Goal: Communication & Community: Answer question/provide support

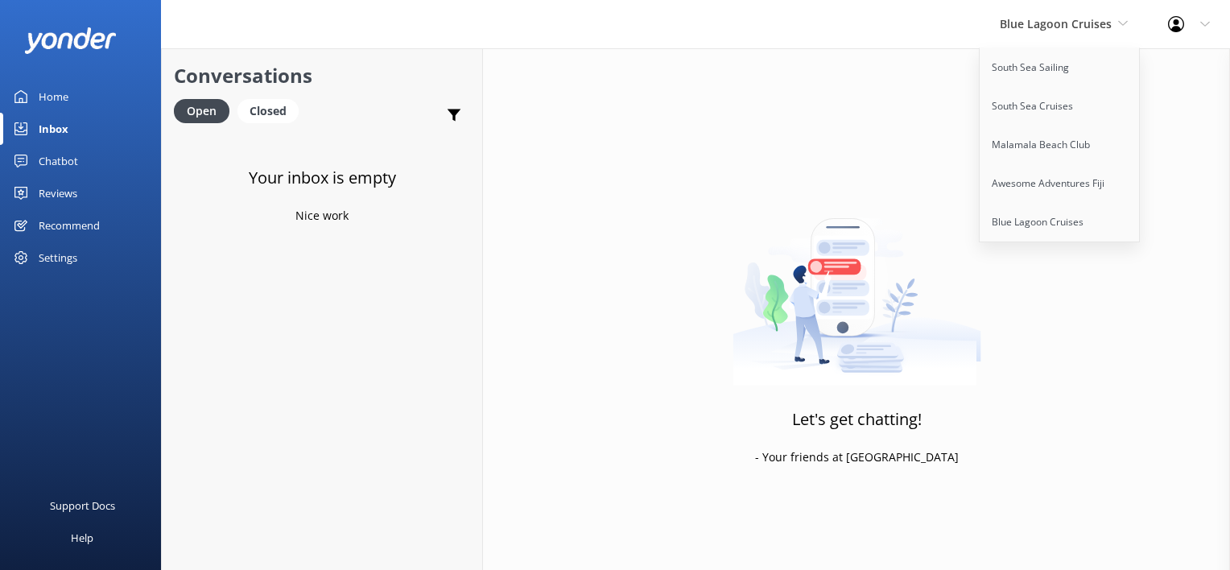
click at [873, 65] on div "Let's get chatting! - Your friends at Yonder" at bounding box center [856, 333] width 747 height 570
click at [1080, 19] on span "Blue Lagoon Cruises" at bounding box center [1056, 23] width 112 height 15
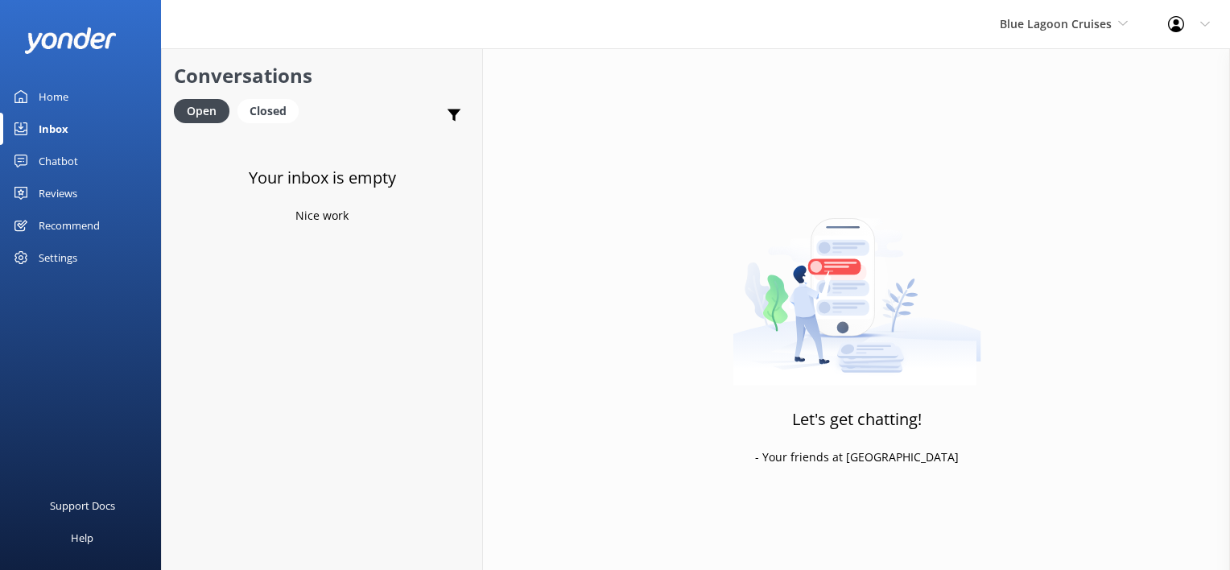
click at [1051, 10] on div "Blue Lagoon Cruises South Sea Sailing South Sea Cruises Malamala Beach Club Awe…" at bounding box center [1064, 24] width 168 height 48
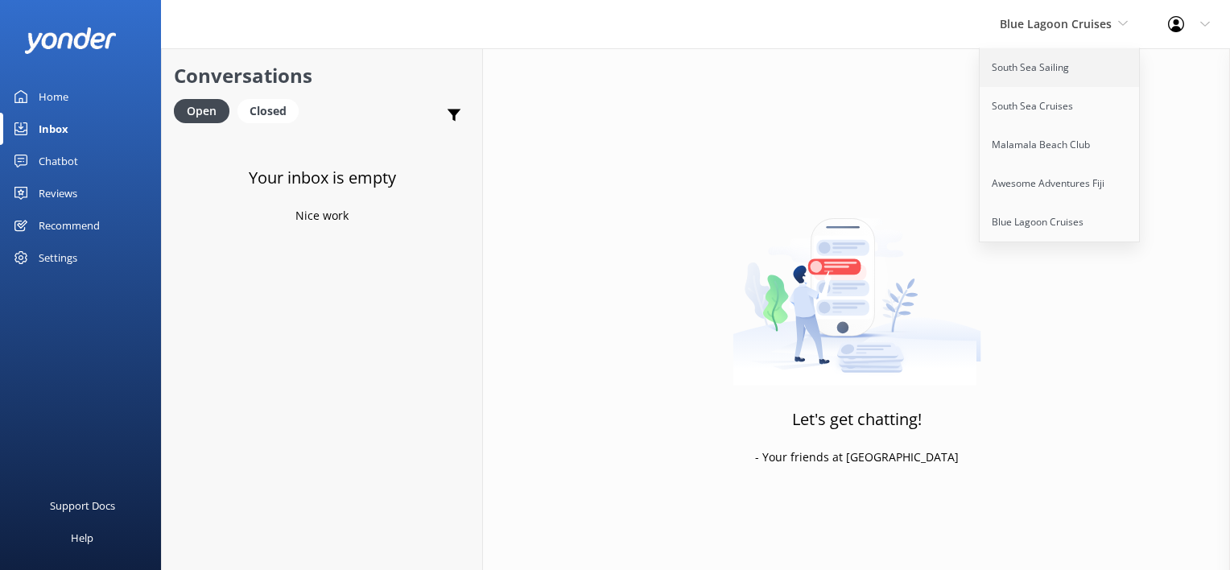
click at [1028, 72] on link "South Sea Sailing" at bounding box center [1060, 67] width 161 height 39
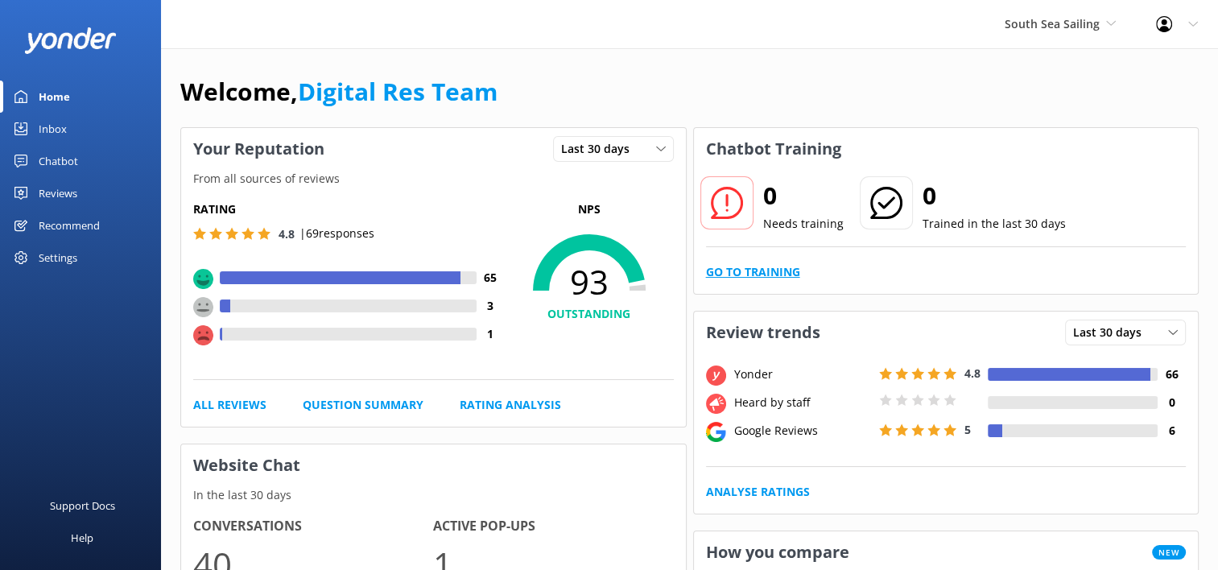
click at [767, 267] on link "Go to Training" at bounding box center [753, 272] width 94 height 18
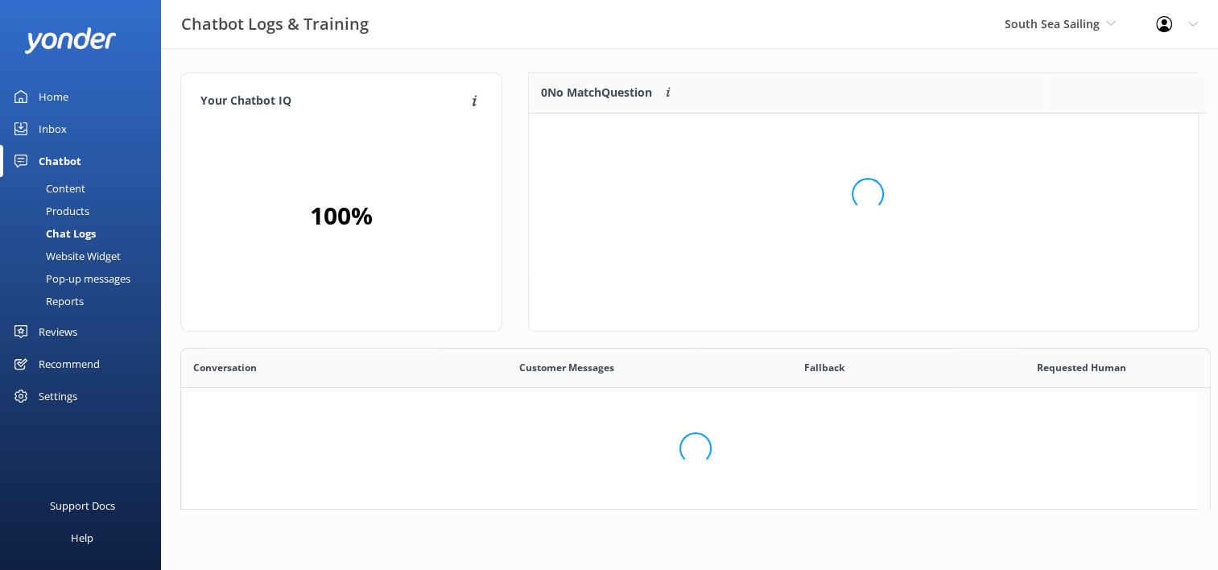
scroll to position [13, 13]
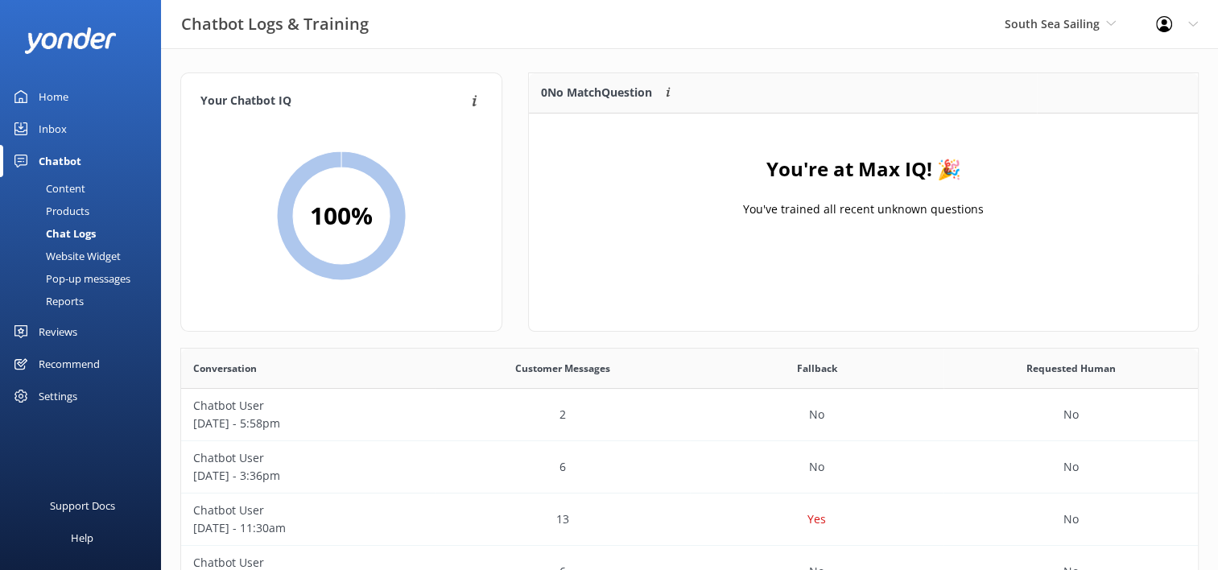
click at [60, 135] on div "Inbox" at bounding box center [53, 129] width 28 height 32
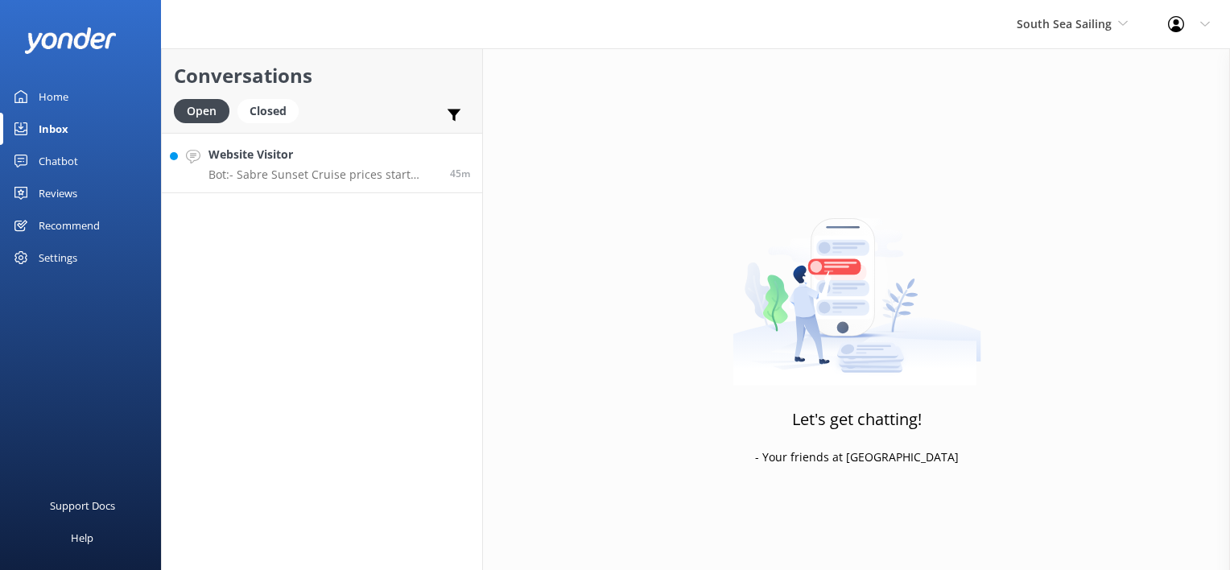
click at [235, 180] on p "Bot: - Sabre Sunset Cruise prices start from $149 per adult and $75 per child. …" at bounding box center [324, 174] width 230 height 14
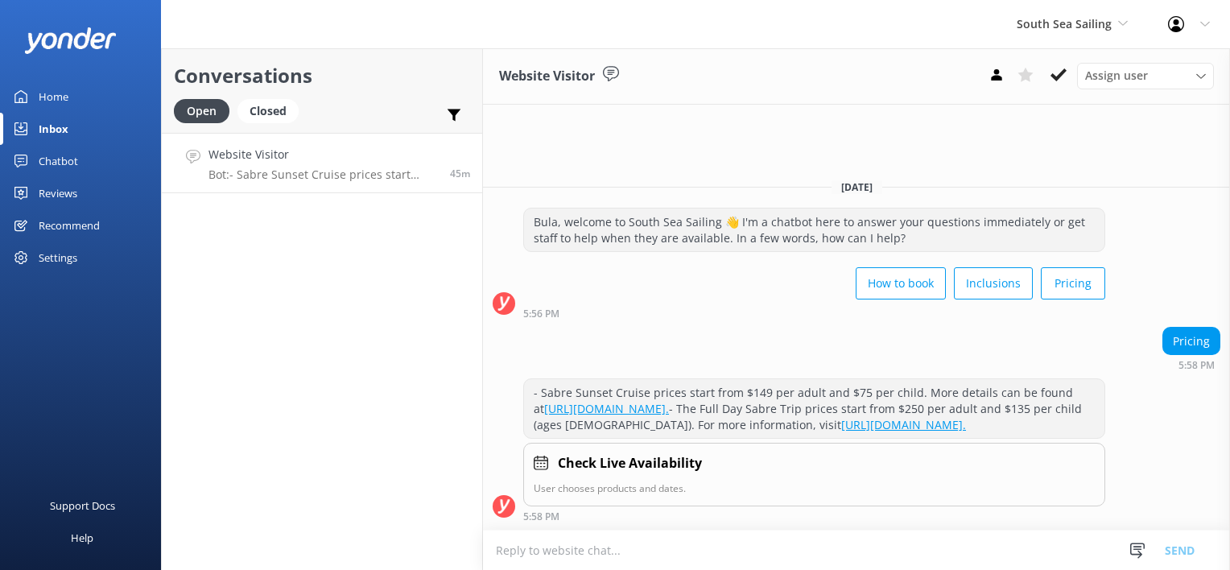
drag, startPoint x: 1053, startPoint y: 71, endPoint x: 1048, endPoint y: 79, distance: 9.8
click at [1054, 73] on icon at bounding box center [1059, 75] width 16 height 16
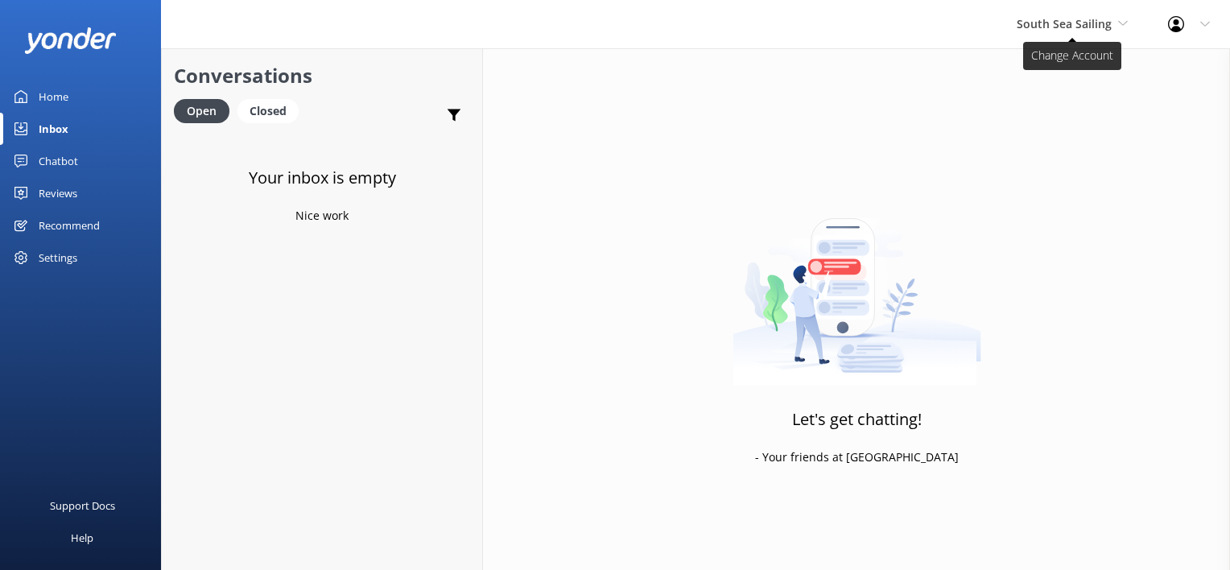
click at [1093, 32] on span "South Sea Sailing" at bounding box center [1072, 24] width 111 height 18
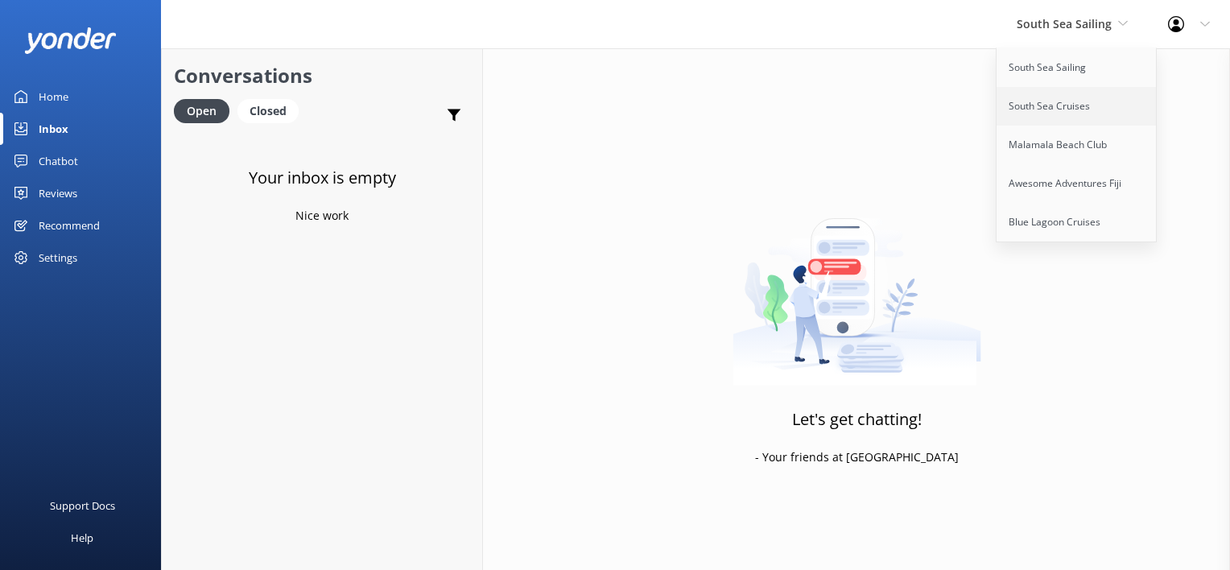
click at [1078, 110] on link "South Sea Cruises" at bounding box center [1077, 106] width 161 height 39
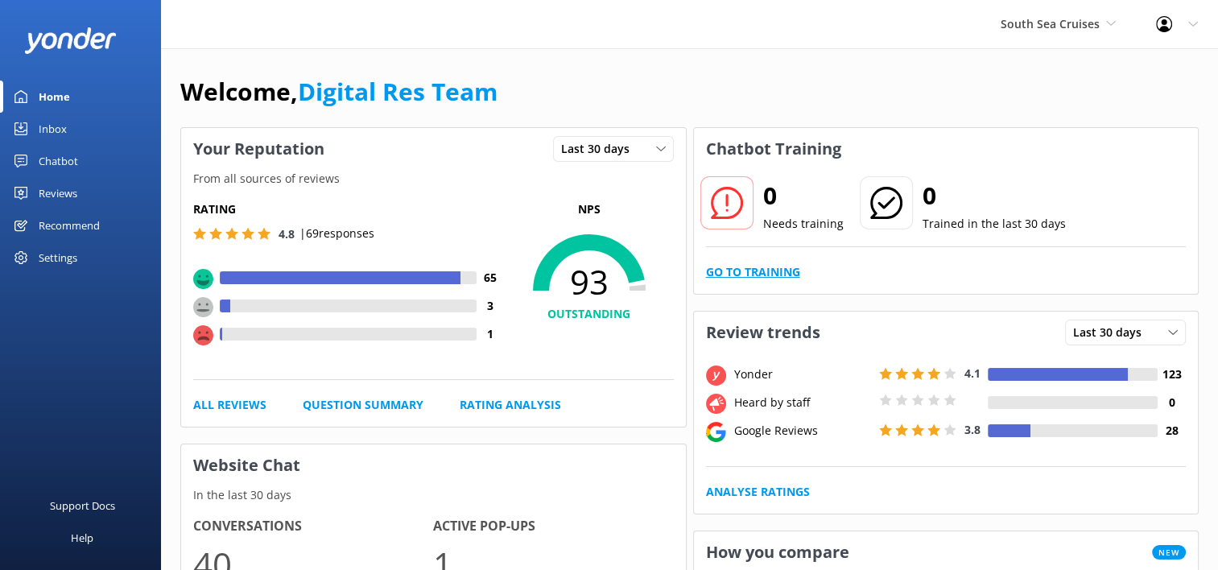
click at [775, 270] on link "Go to Training" at bounding box center [753, 272] width 94 height 18
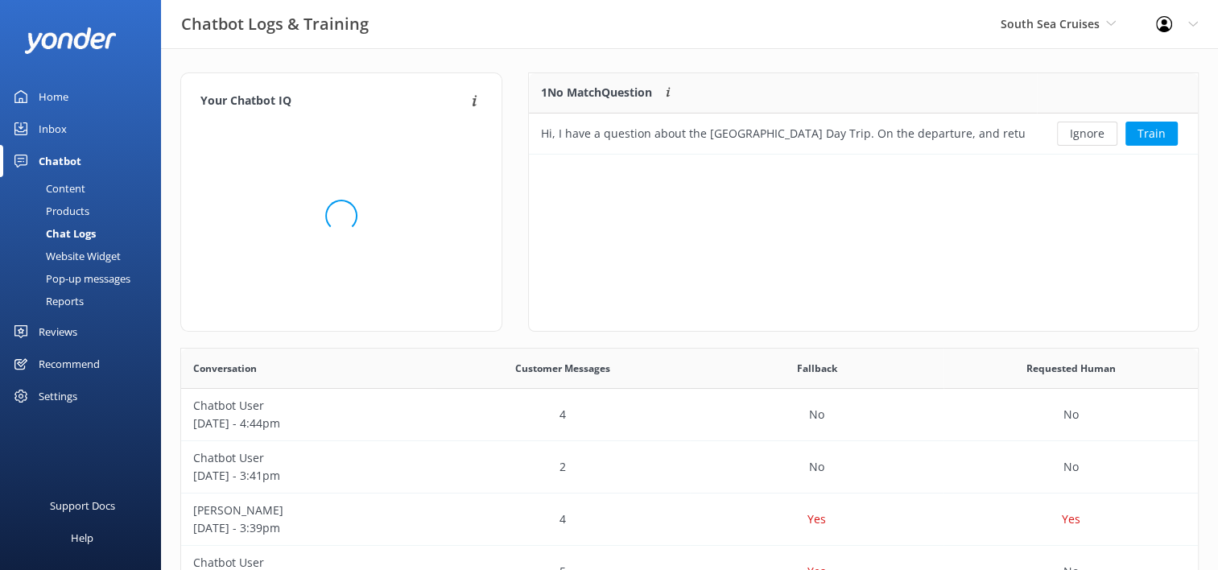
scroll to position [13, 13]
click at [1088, 134] on button "Ignore" at bounding box center [1087, 134] width 60 height 24
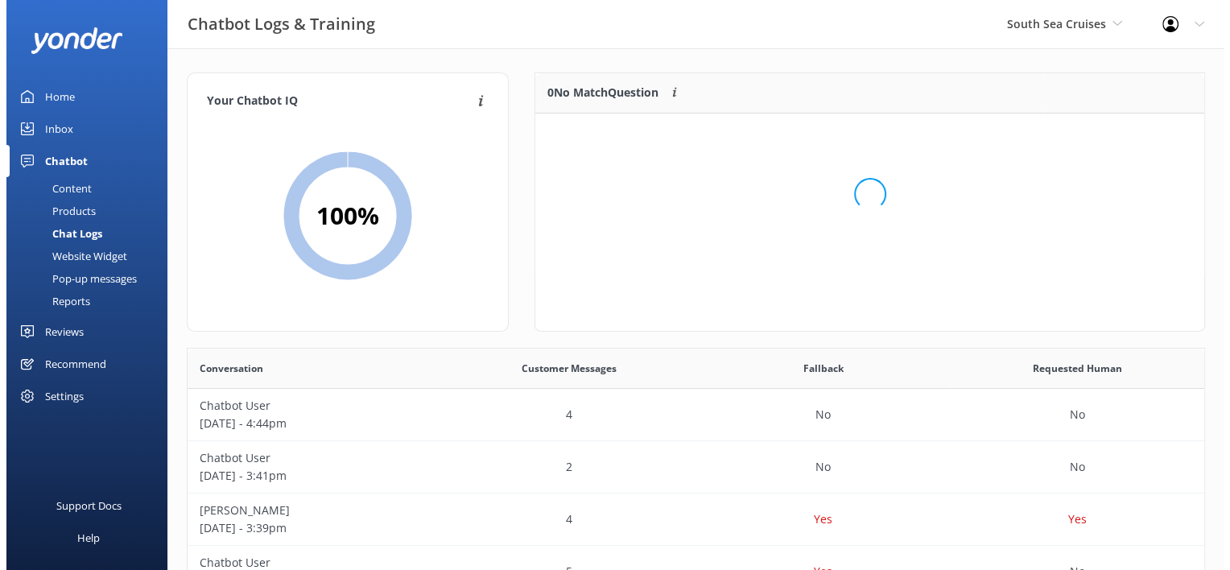
scroll to position [188, 656]
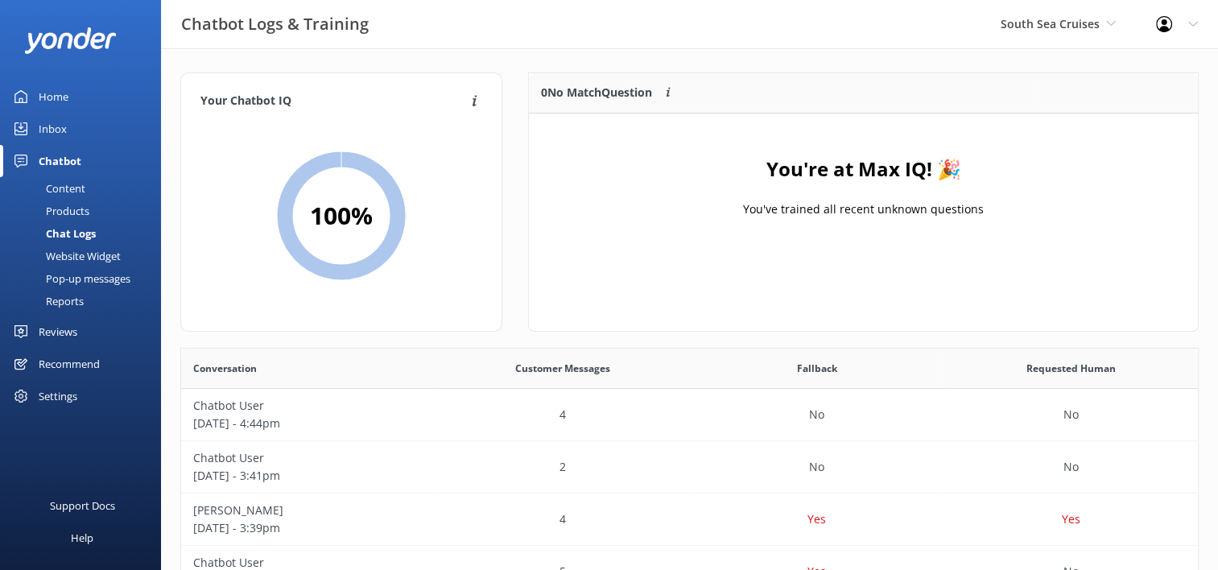
click at [90, 129] on link "Inbox" at bounding box center [80, 129] width 161 height 32
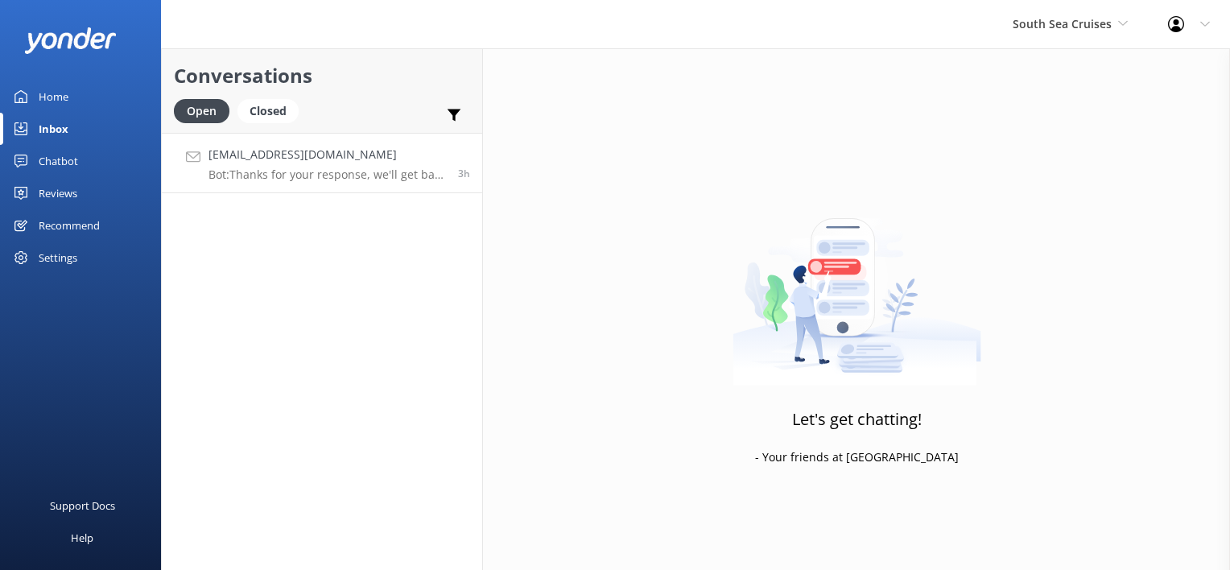
click at [366, 187] on link "nmo@deakin.edu.au Bot: Thanks for your response, we'll get back to you as soon …" at bounding box center [322, 163] width 320 height 60
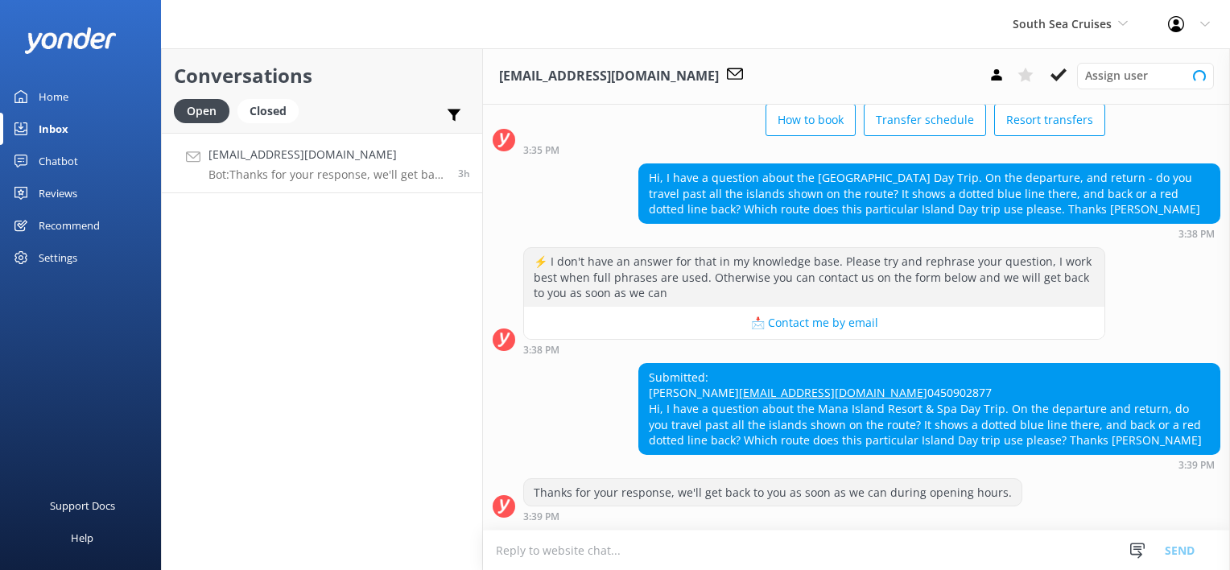
scroll to position [132, 0]
click at [1078, 30] on span "South Sea Cruises" at bounding box center [1062, 23] width 99 height 15
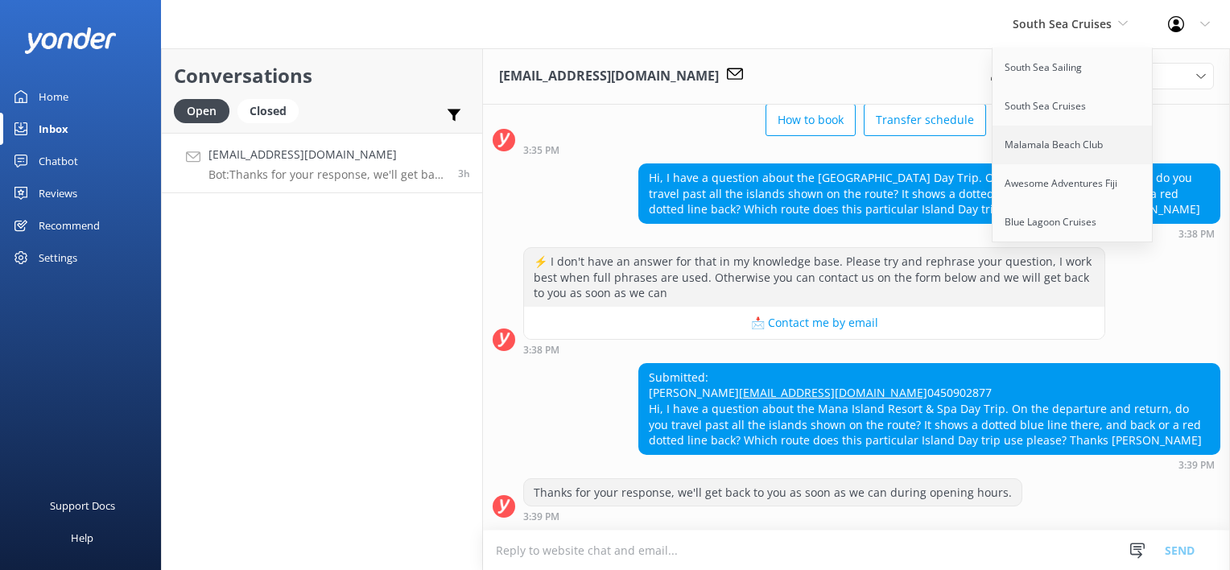
click at [1069, 155] on link "Malamala Beach Club" at bounding box center [1073, 145] width 161 height 39
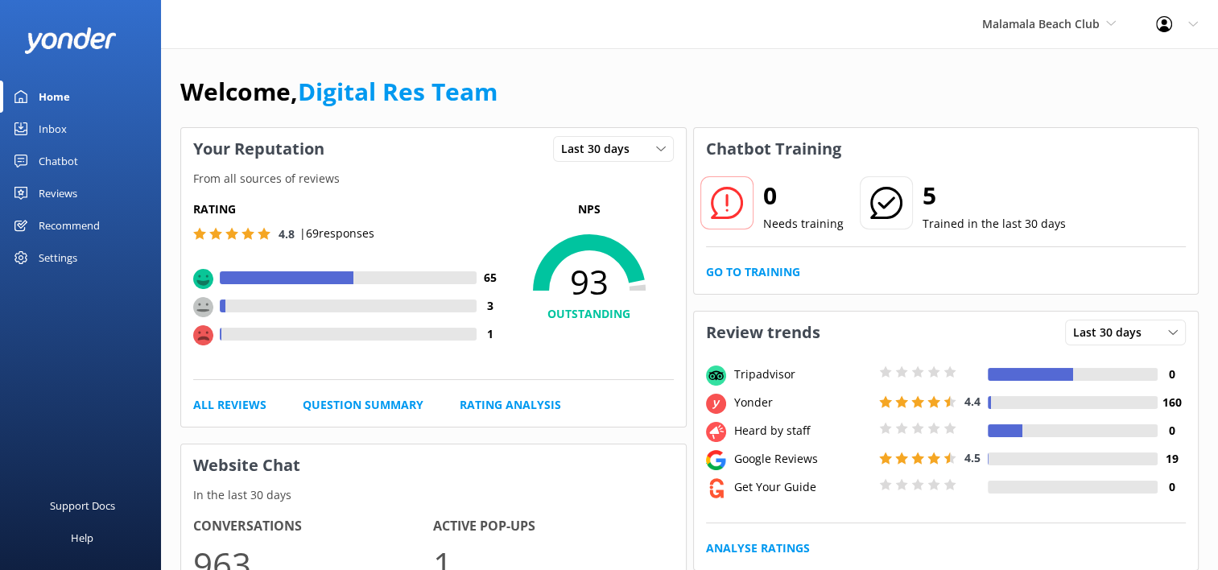
click at [54, 131] on div "Inbox" at bounding box center [53, 129] width 28 height 32
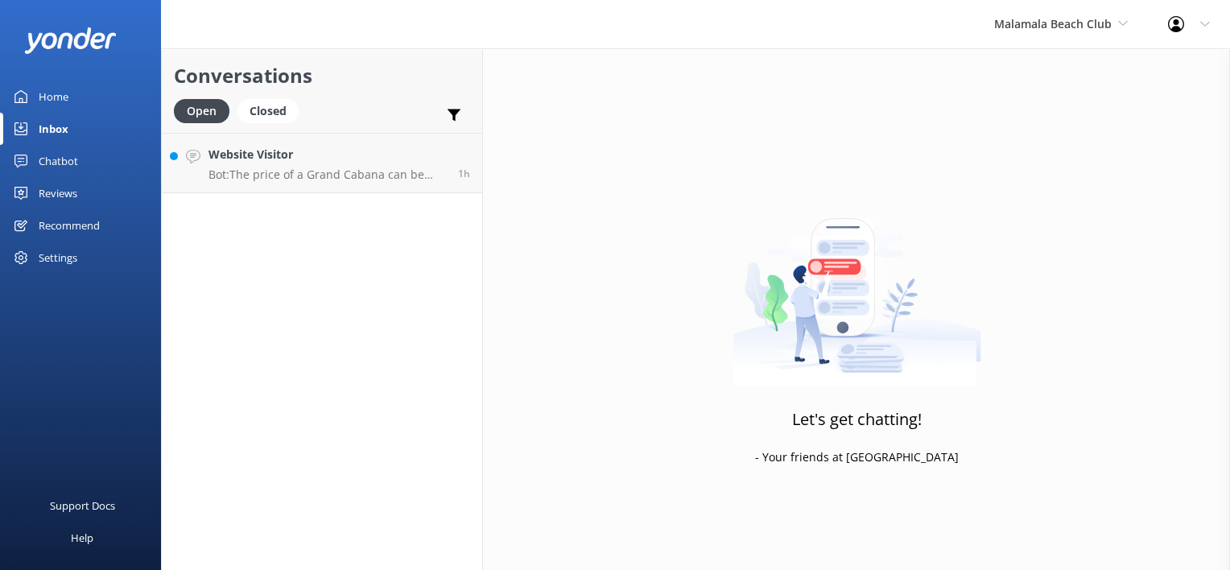
click at [373, 169] on p "Bot: The price of a Grand Cabana can be found here: https://www.malamalabeachcl…" at bounding box center [328, 174] width 238 height 14
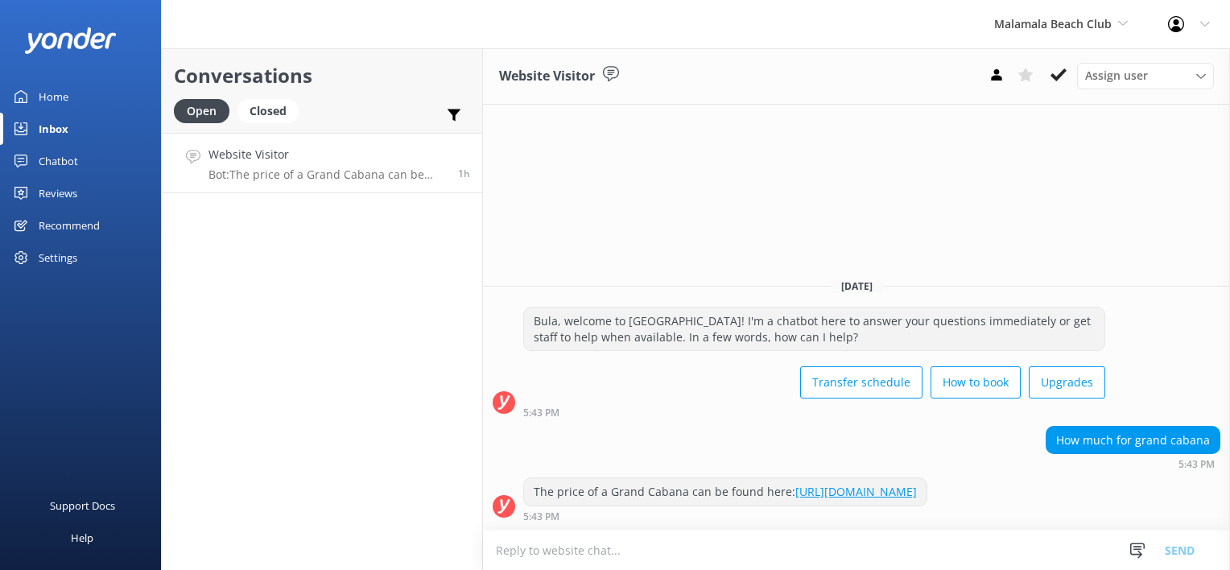
click at [582, 552] on textarea at bounding box center [856, 550] width 747 height 39
paste textarea "$293"
drag, startPoint x: 774, startPoint y: 566, endPoint x: 306, endPoint y: 523, distance: 469.9
click at [329, 513] on div "Conversations Open Closed Important Assigned to me Unassigned Website Visitor B…" at bounding box center [695, 309] width 1069 height 522
click at [780, 540] on textarea "Please note the Grand Cabana is priced at $293" at bounding box center [856, 550] width 747 height 40
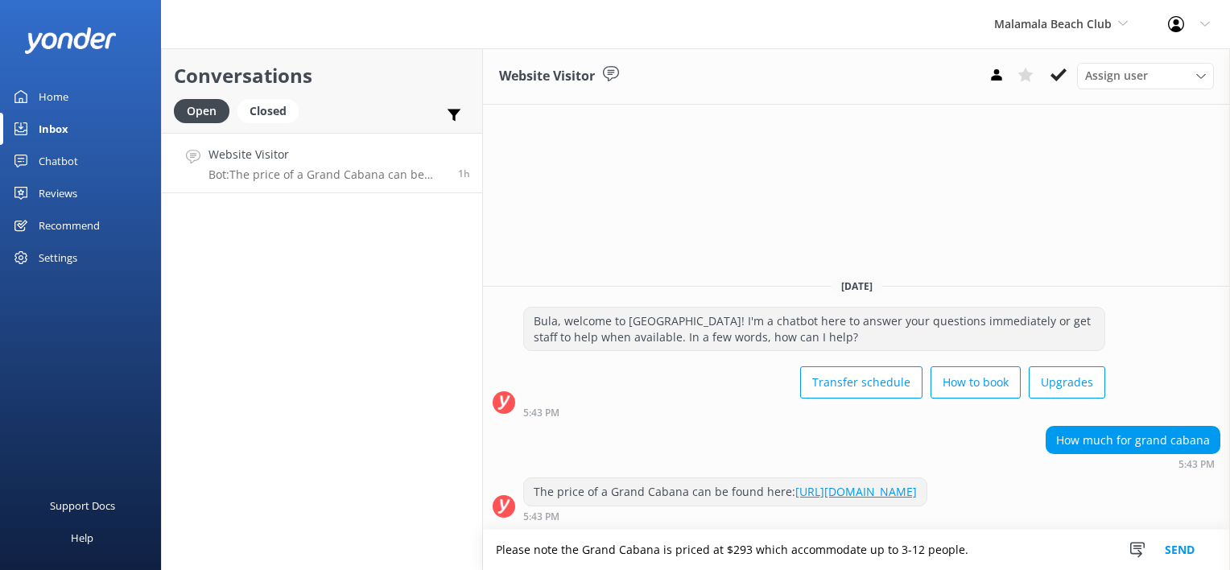
type textarea "Please note the Grand Cabana is priced at $293 which accommodate up to 3-12 peo…"
click at [1179, 548] on button "Send" at bounding box center [1180, 550] width 60 height 40
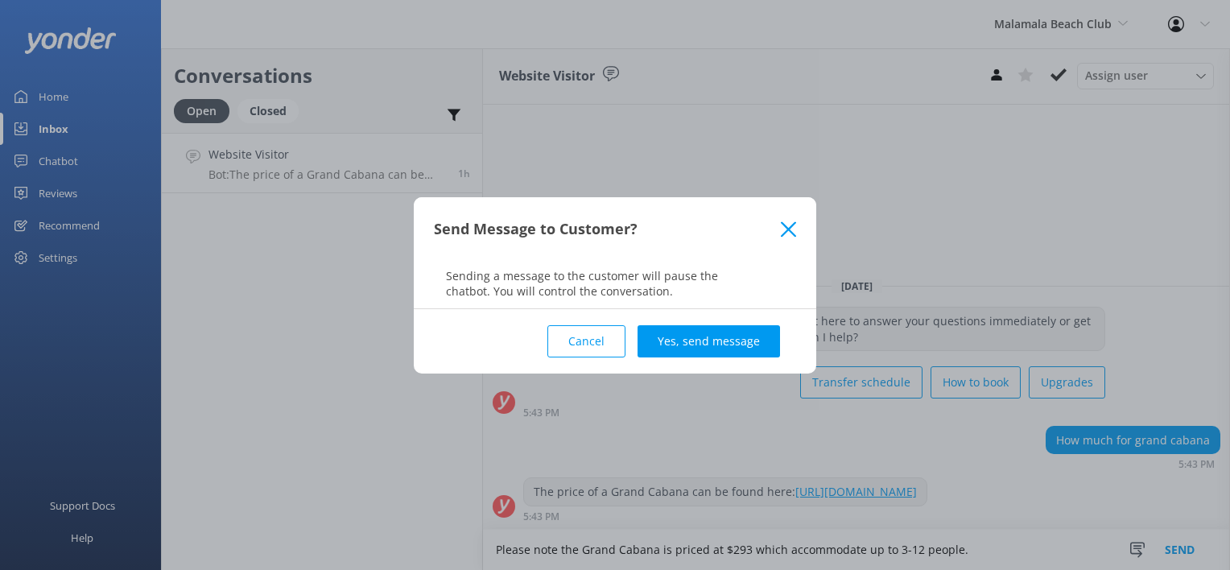
click at [745, 358] on div "Cancel Yes, send message" at bounding box center [615, 341] width 362 height 64
click at [758, 332] on button "Yes, send message" at bounding box center [709, 341] width 143 height 32
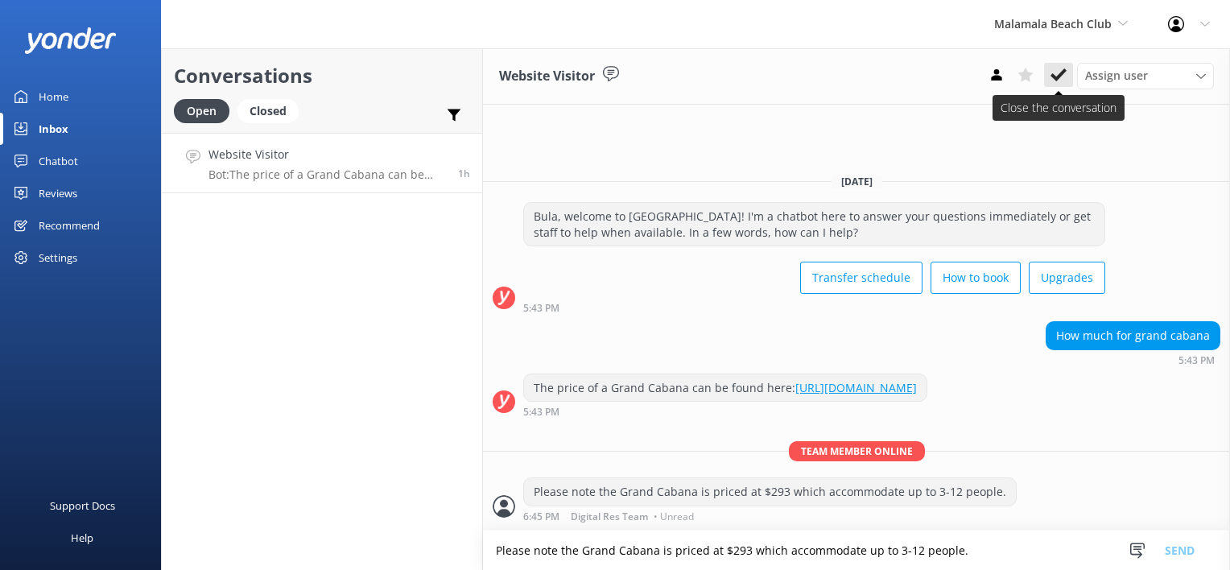
click at [1065, 79] on icon at bounding box center [1059, 75] width 16 height 16
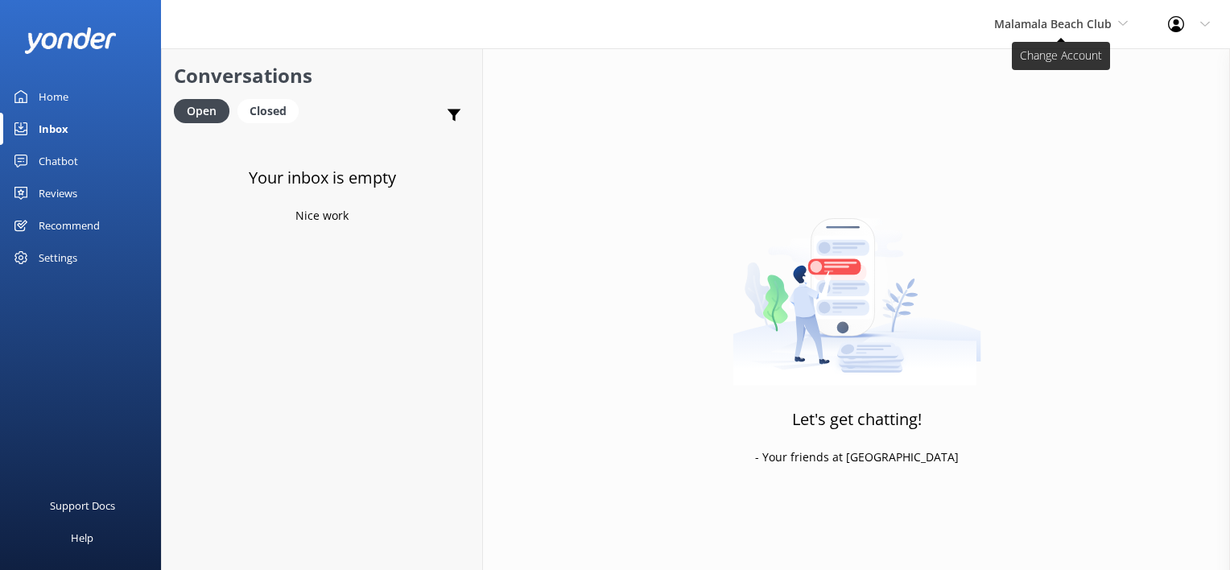
click at [1060, 30] on span "Malamala Beach Club" at bounding box center [1054, 23] width 118 height 15
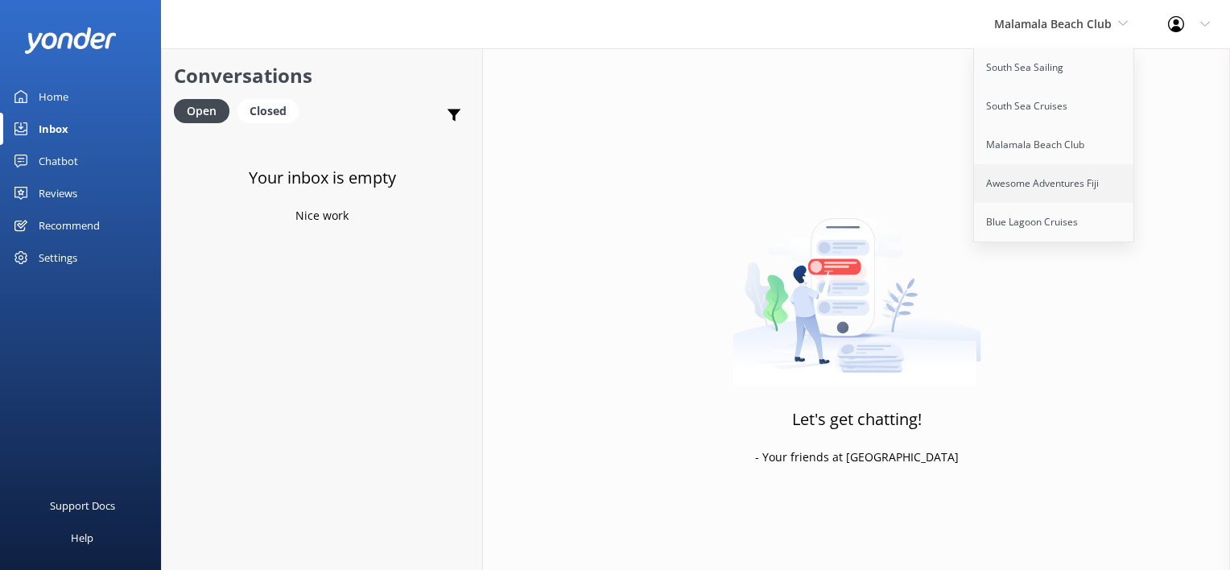
click at [1069, 164] on link "Awesome Adventures Fiji" at bounding box center [1054, 183] width 161 height 39
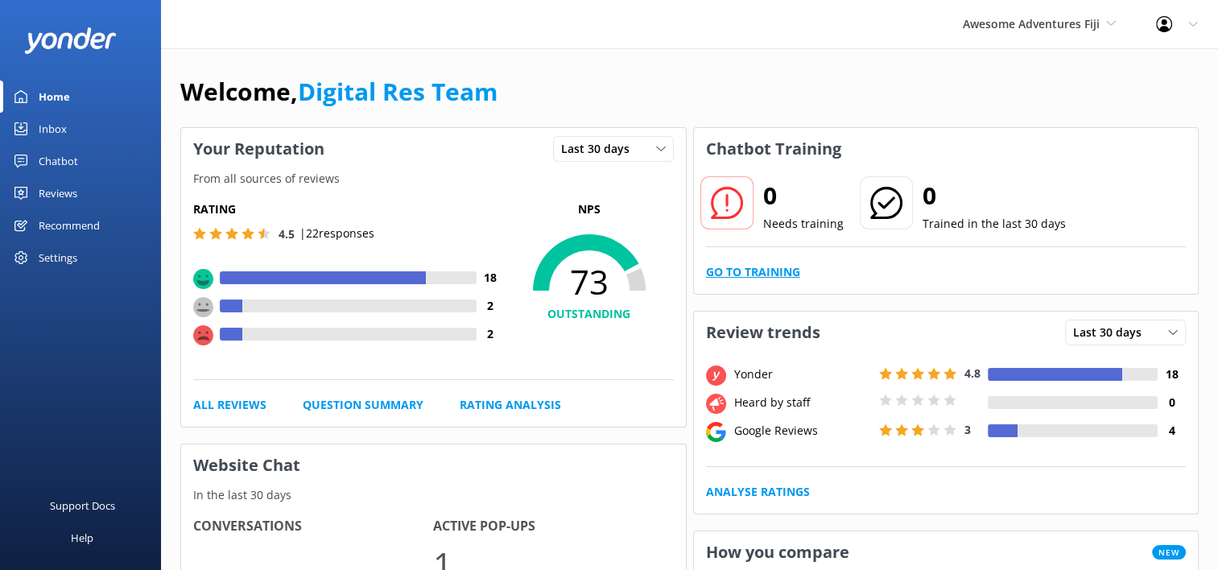
click at [734, 271] on link "Go to Training" at bounding box center [753, 272] width 94 height 18
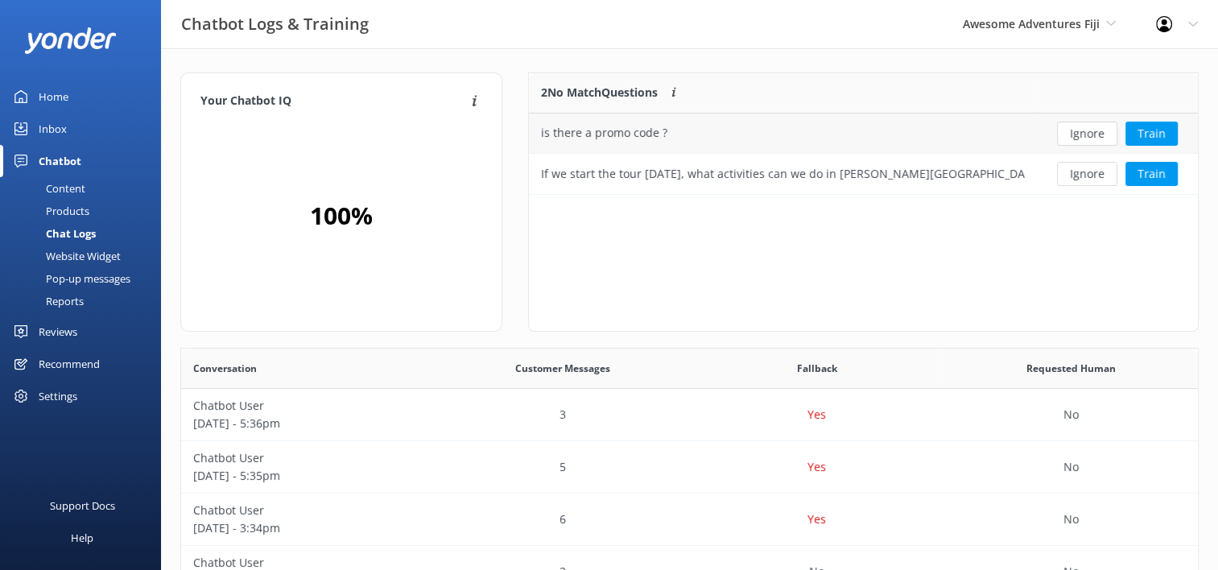
scroll to position [13, 13]
click at [1082, 174] on button "Ignore" at bounding box center [1087, 174] width 60 height 24
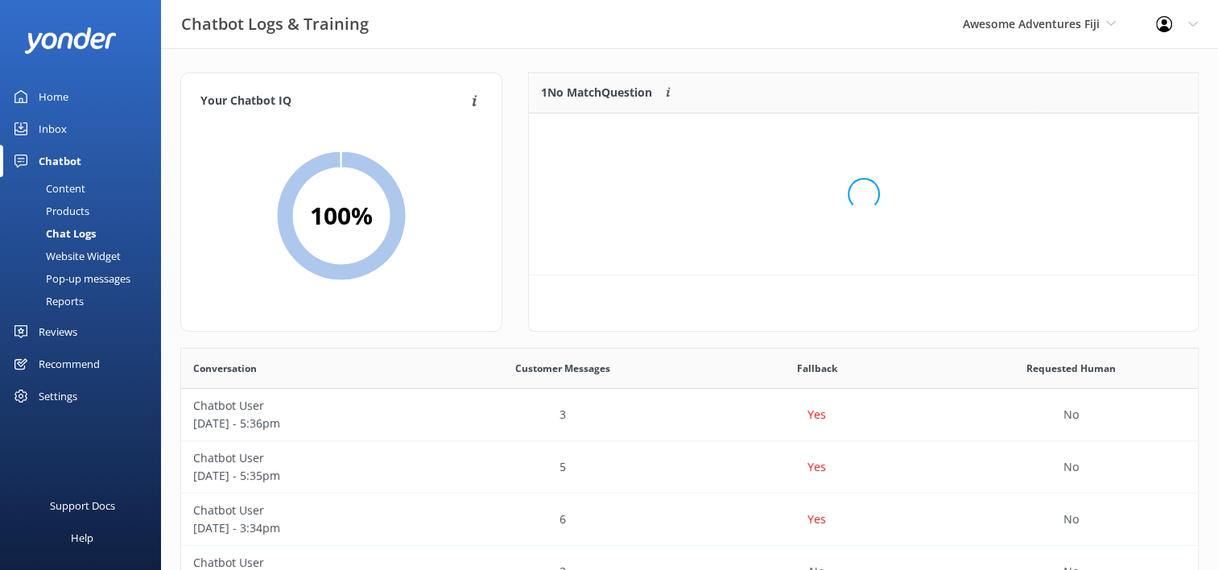
click at [1094, 139] on div "Loading.." at bounding box center [863, 194] width 637 height 570
click at [1082, 137] on button "Ignore" at bounding box center [1087, 134] width 60 height 24
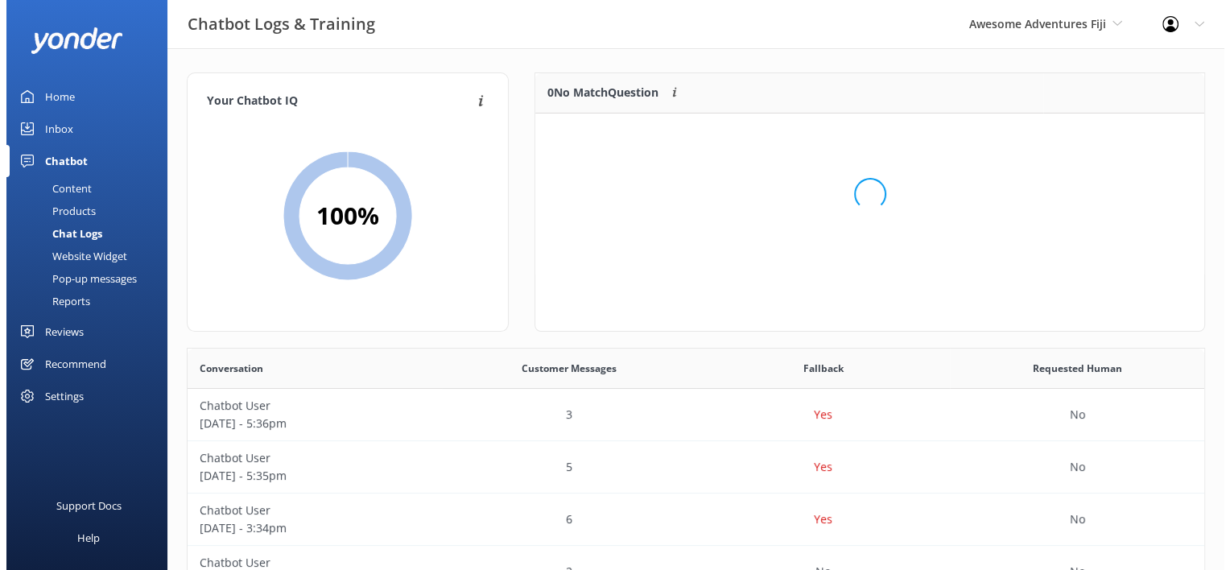
scroll to position [188, 656]
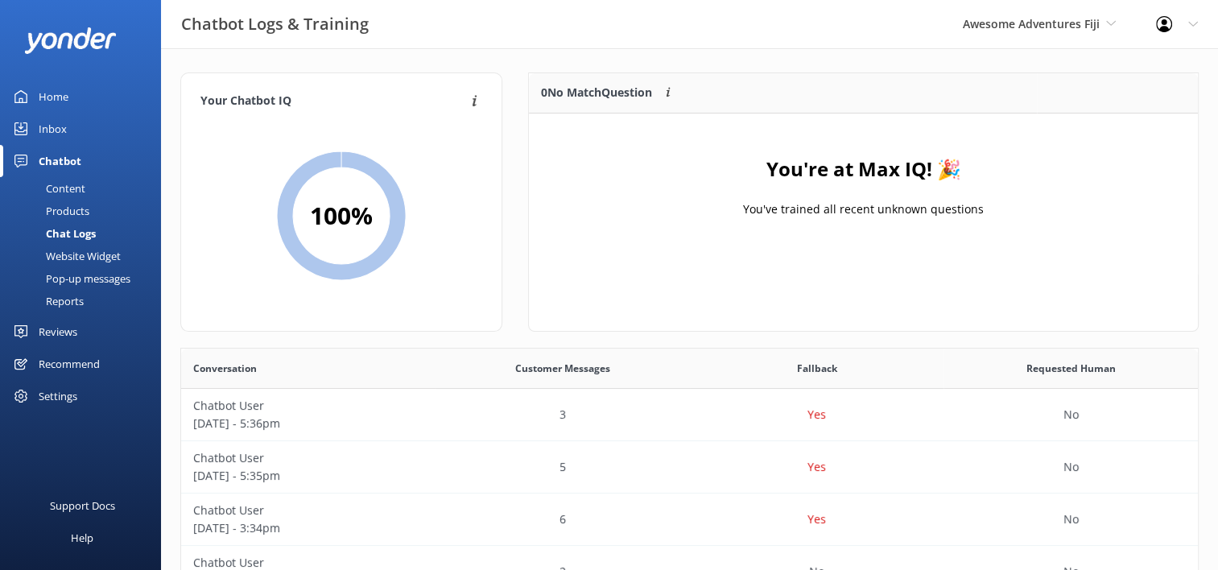
click at [41, 133] on div "Inbox" at bounding box center [53, 129] width 28 height 32
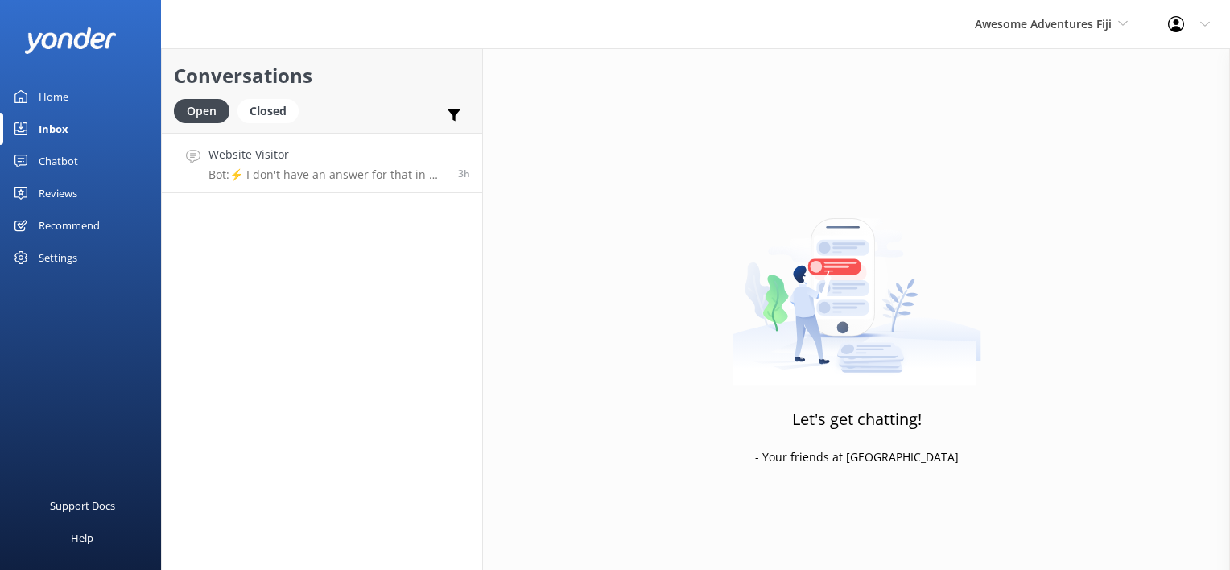
click at [341, 174] on p "Bot: ⚡ I don't have an answer for that in my knowledge base. Please try and rep…" at bounding box center [328, 174] width 238 height 14
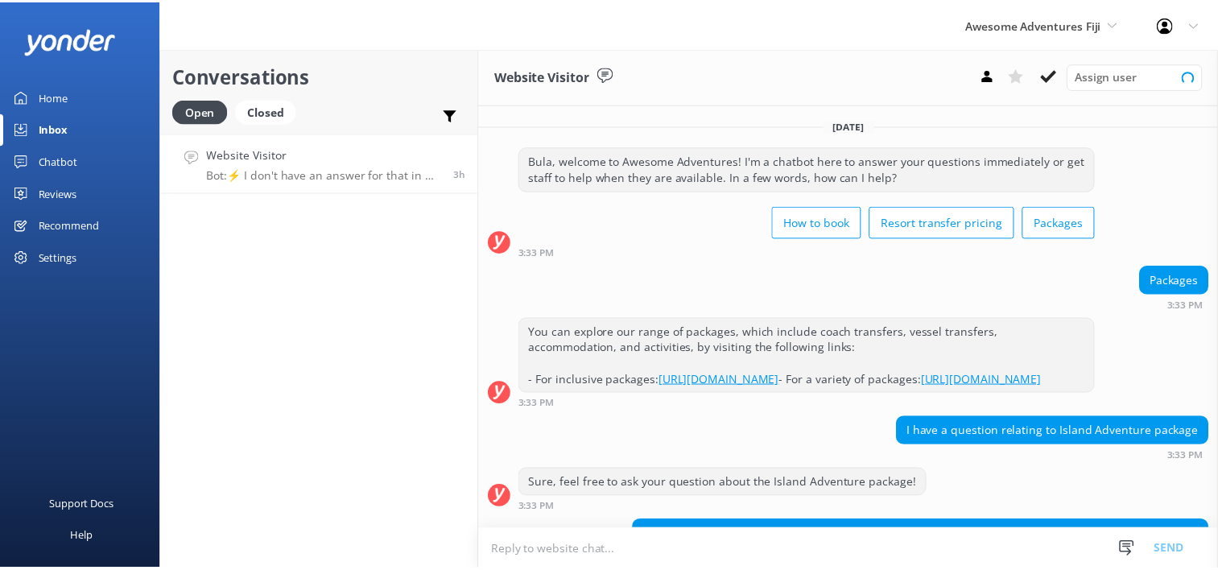
scroll to position [172, 0]
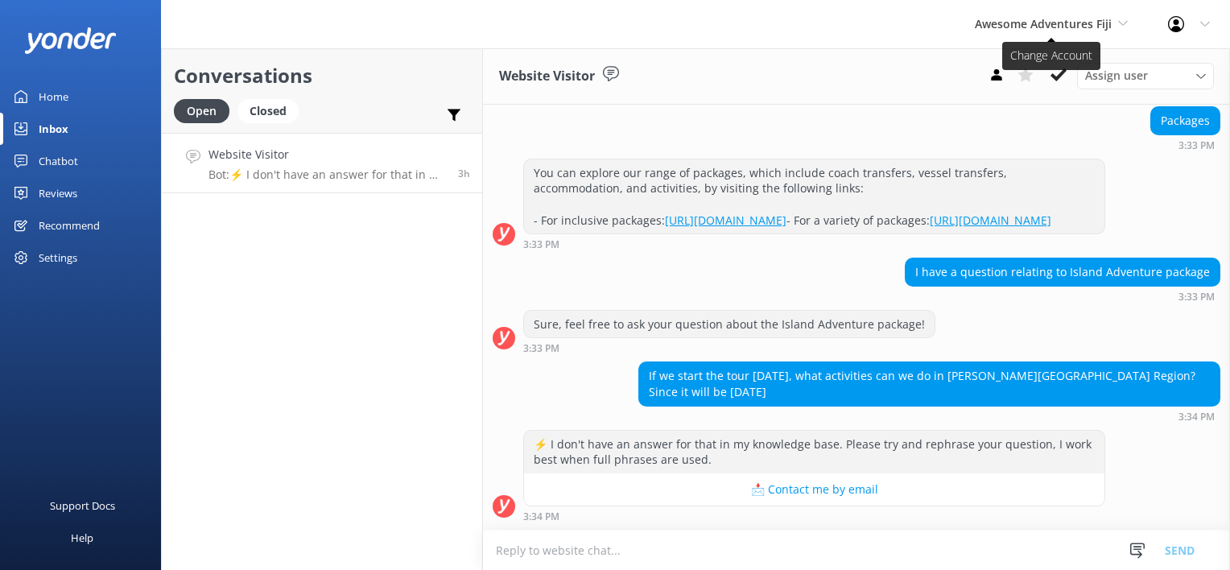
click at [1062, 19] on span "Awesome Adventures Fiji" at bounding box center [1043, 23] width 137 height 15
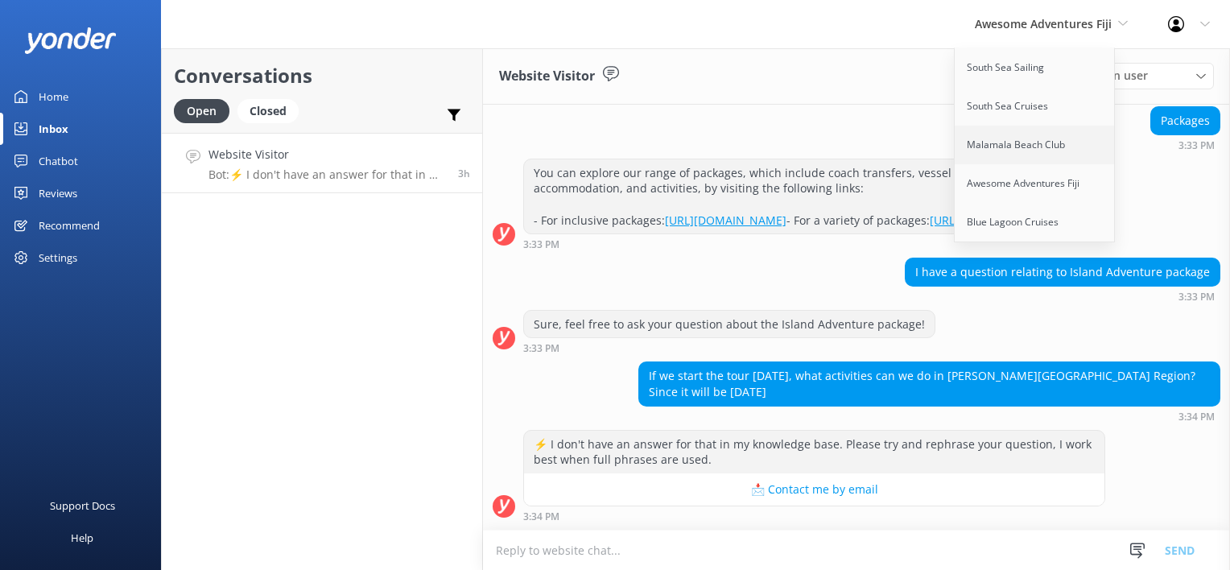
click at [1040, 142] on link "Malamala Beach Club" at bounding box center [1035, 145] width 161 height 39
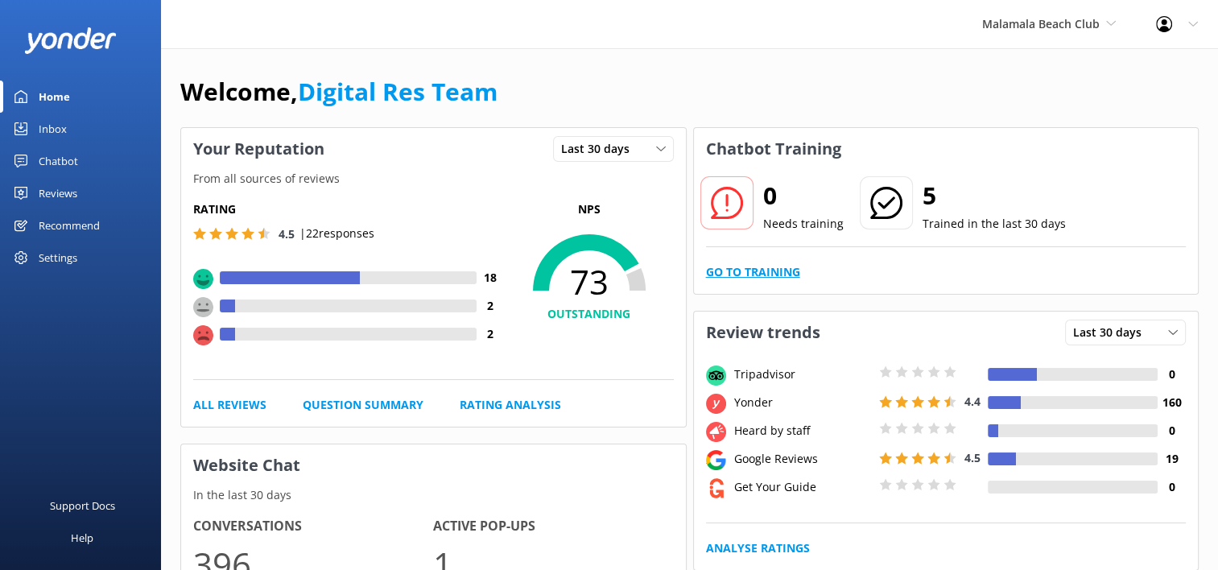
click at [734, 278] on link "Go to Training" at bounding box center [753, 272] width 94 height 18
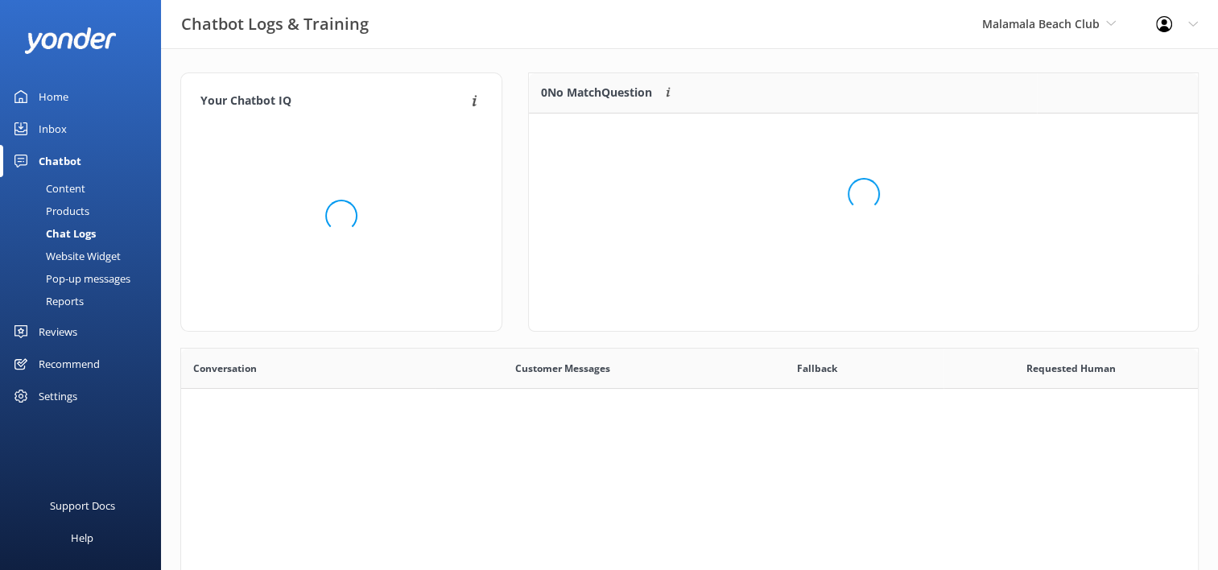
scroll to position [552, 1005]
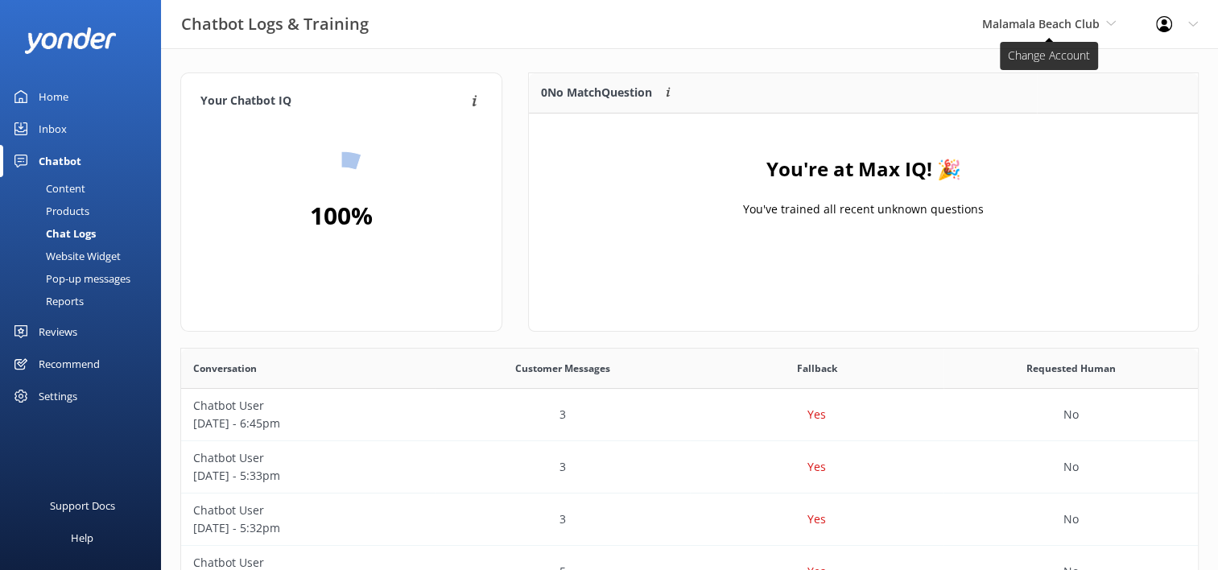
click at [1018, 23] on span "Malamala Beach Club" at bounding box center [1041, 23] width 118 height 15
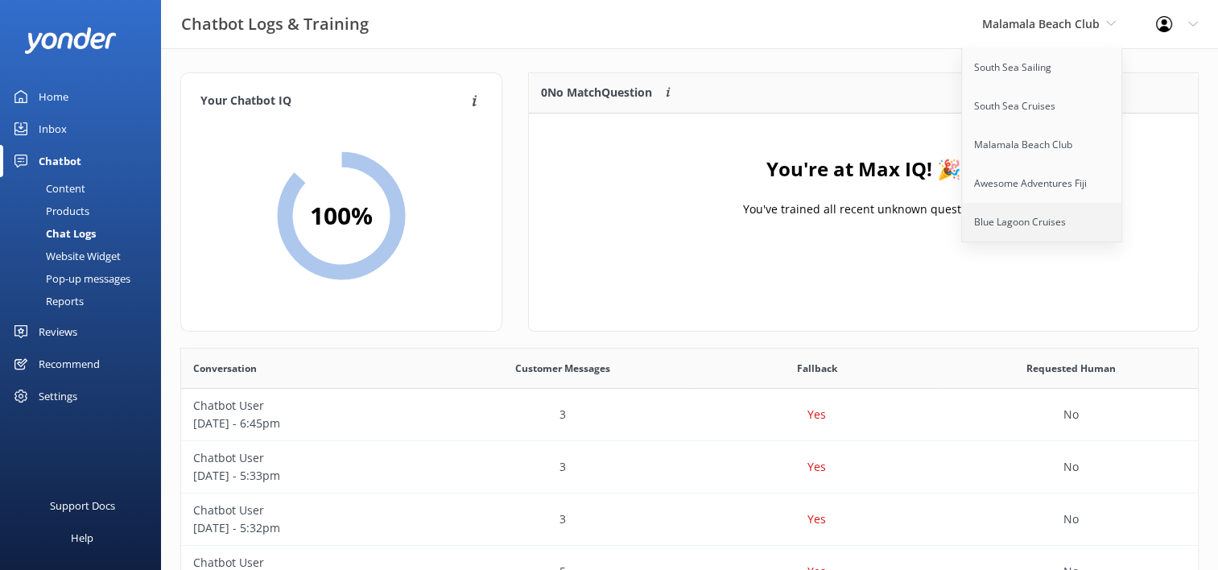
click at [1021, 230] on link "Blue Lagoon Cruises" at bounding box center [1042, 222] width 161 height 39
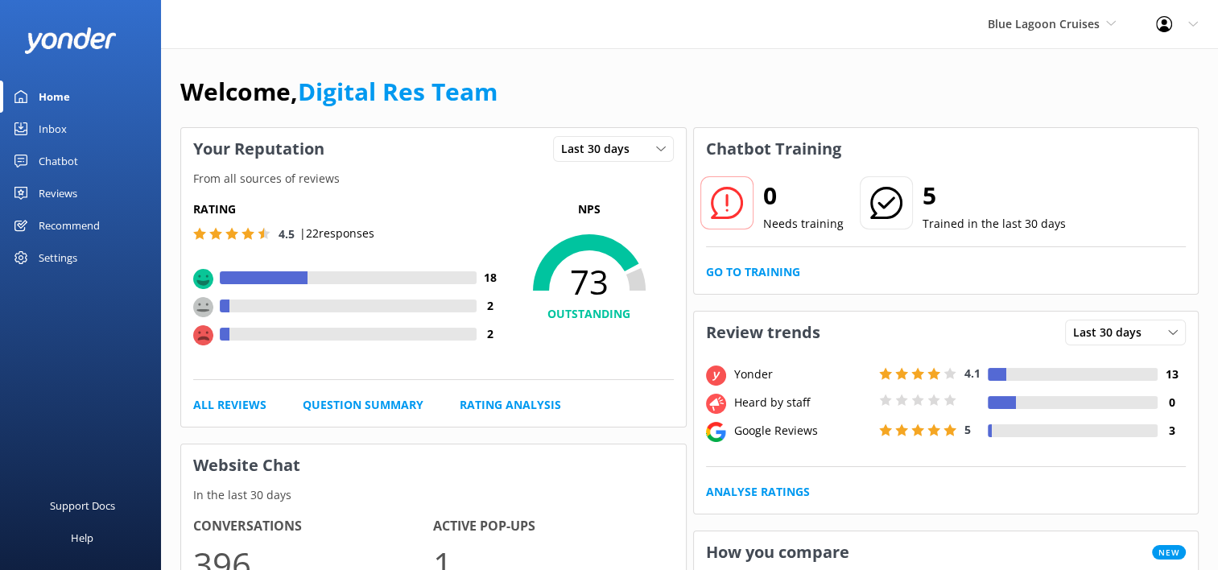
click at [62, 134] on div "Inbox" at bounding box center [53, 129] width 28 height 32
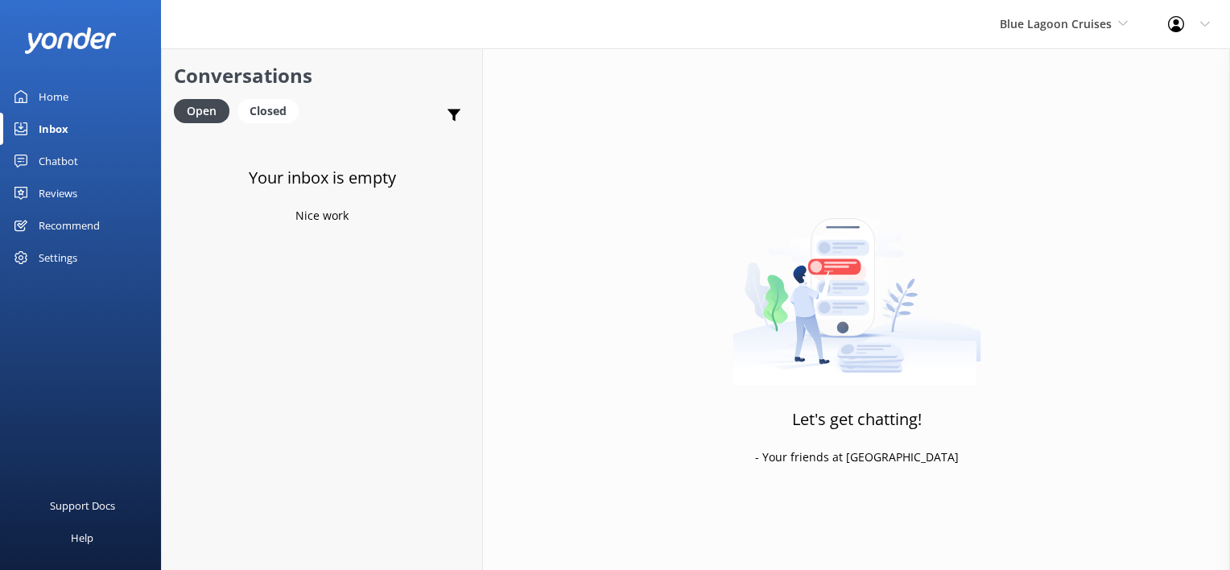
click at [46, 158] on div "Chatbot" at bounding box center [58, 161] width 39 height 32
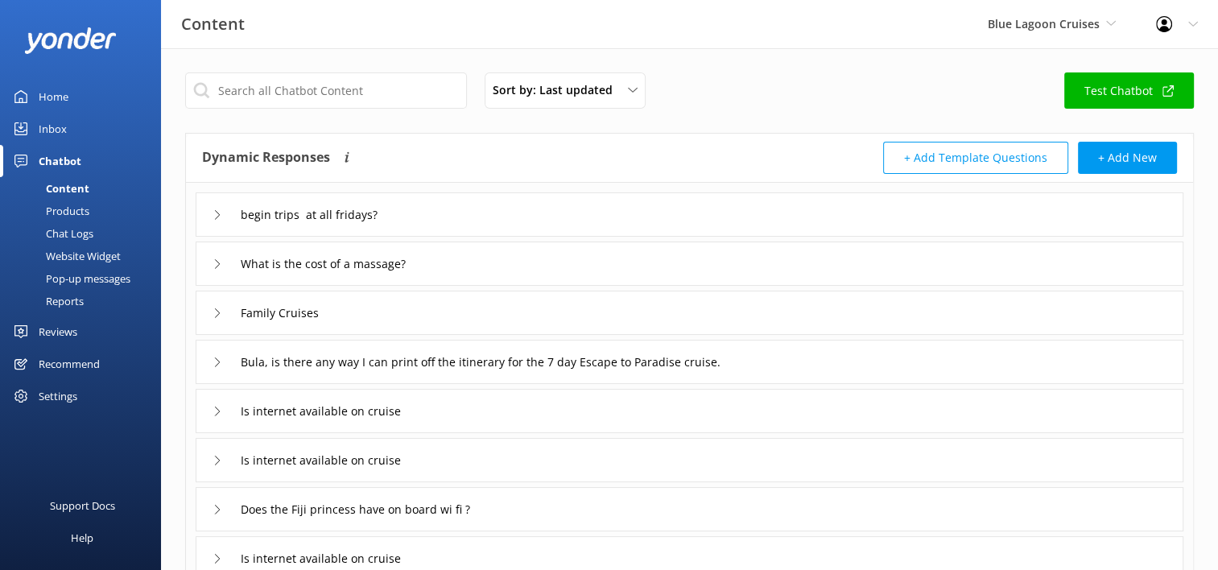
click at [69, 235] on div "Chat Logs" at bounding box center [52, 233] width 84 height 23
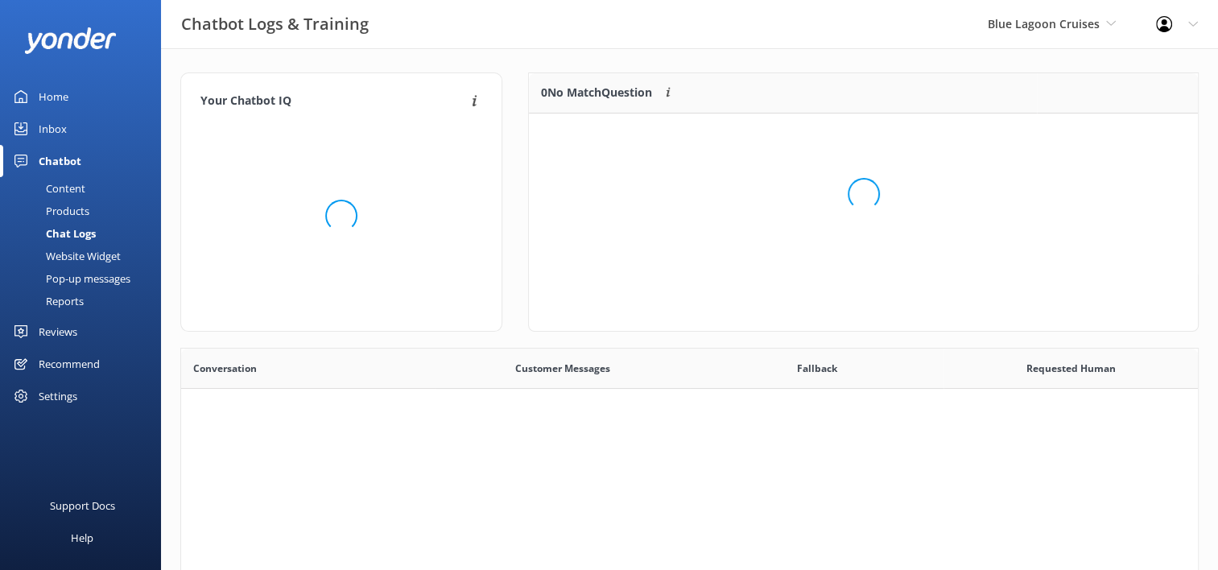
scroll to position [552, 1005]
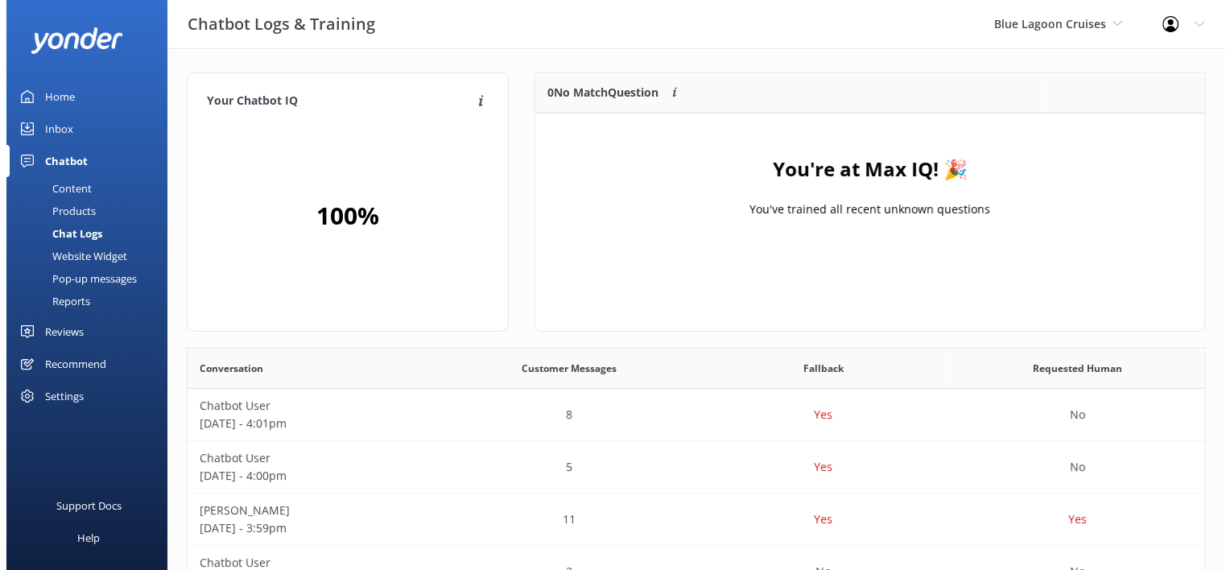
scroll to position [552, 1005]
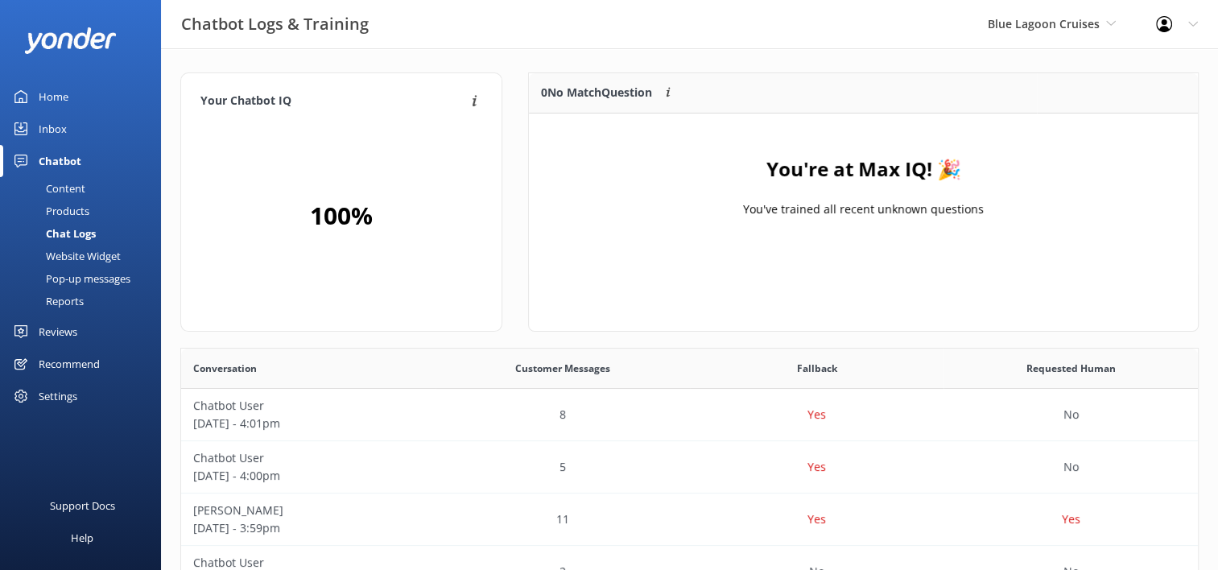
click at [1030, 23] on span "Blue Lagoon Cruises" at bounding box center [1044, 23] width 112 height 15
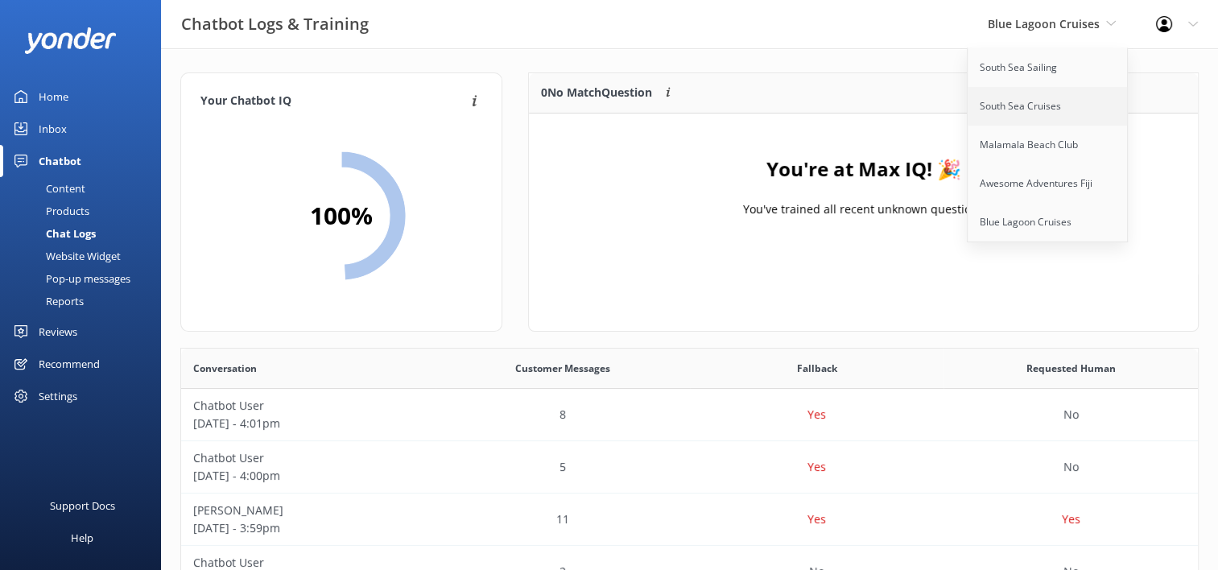
click at [1031, 91] on link "South Sea Cruises" at bounding box center [1048, 106] width 161 height 39
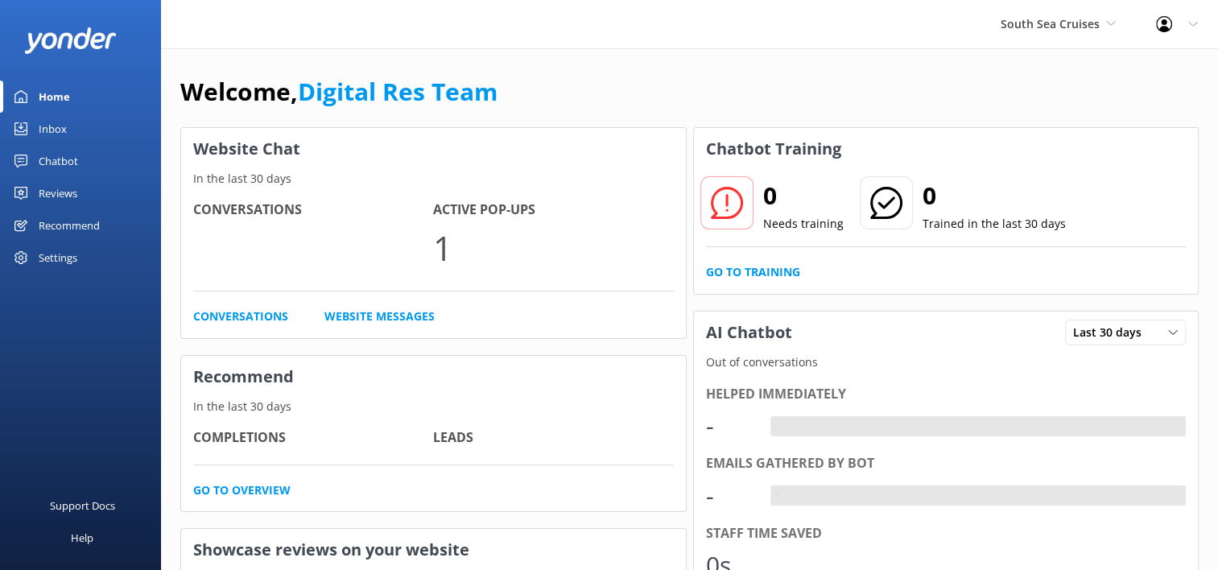
click at [84, 118] on link "Inbox" at bounding box center [80, 129] width 161 height 32
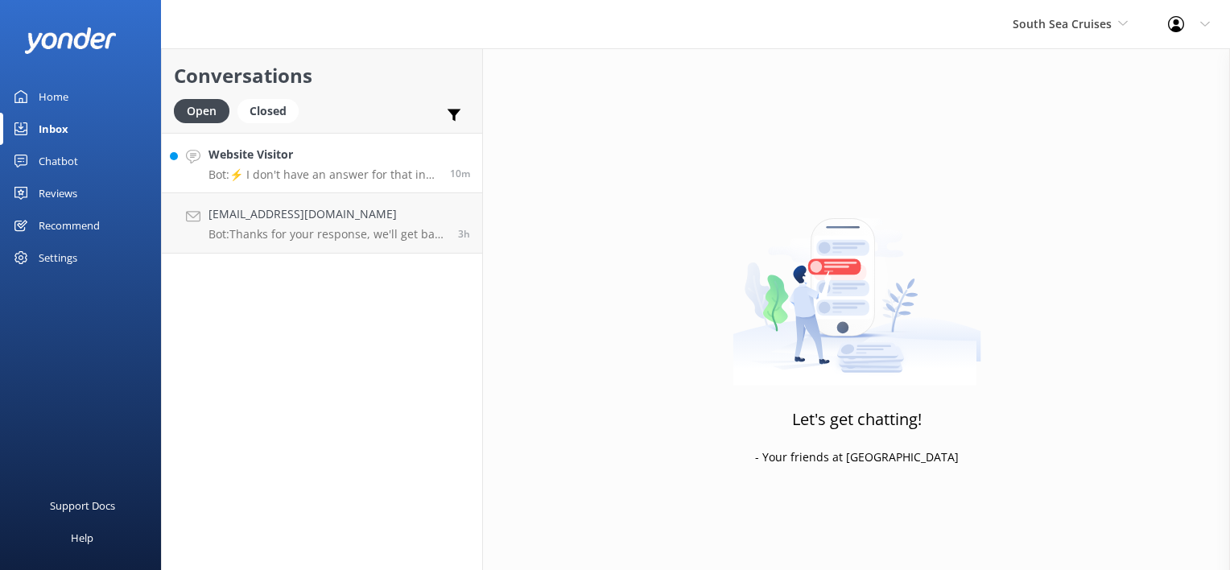
click at [338, 165] on div "Website Visitor Bot: ⚡ I don't have an answer for that in my knowledge base. Pl…" at bounding box center [324, 163] width 230 height 35
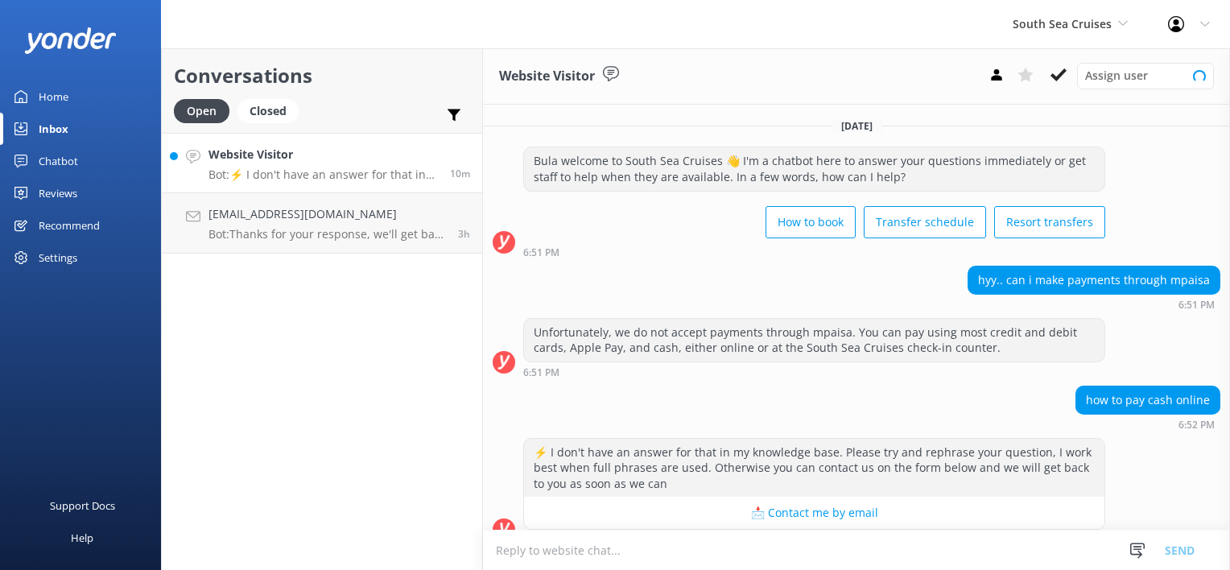
scroll to position [21, 0]
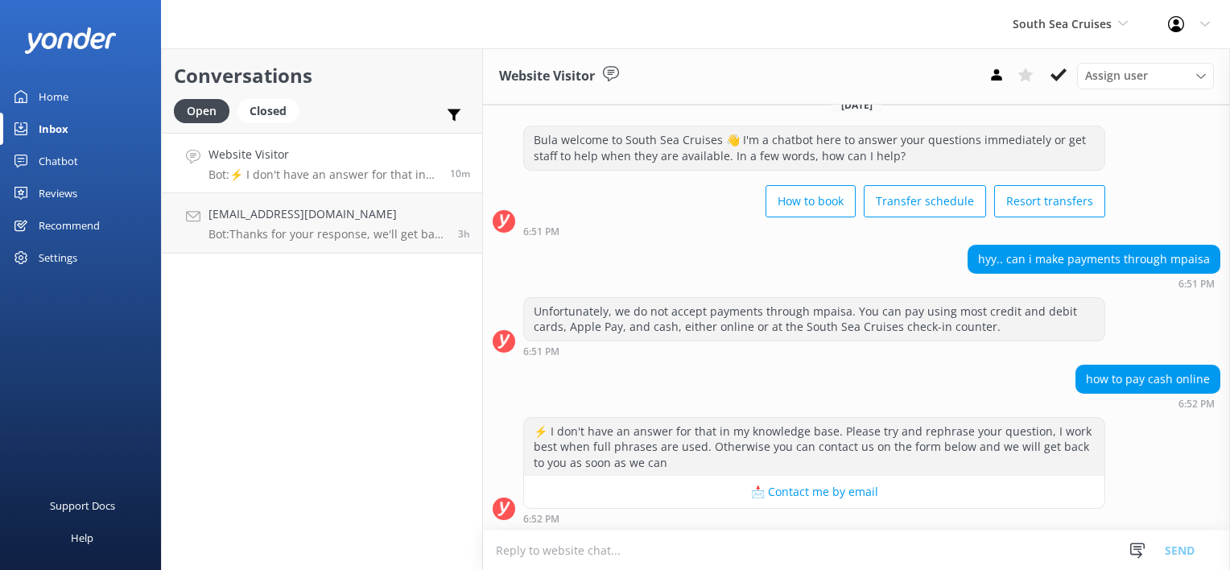
click at [640, 540] on textarea at bounding box center [856, 550] width 747 height 39
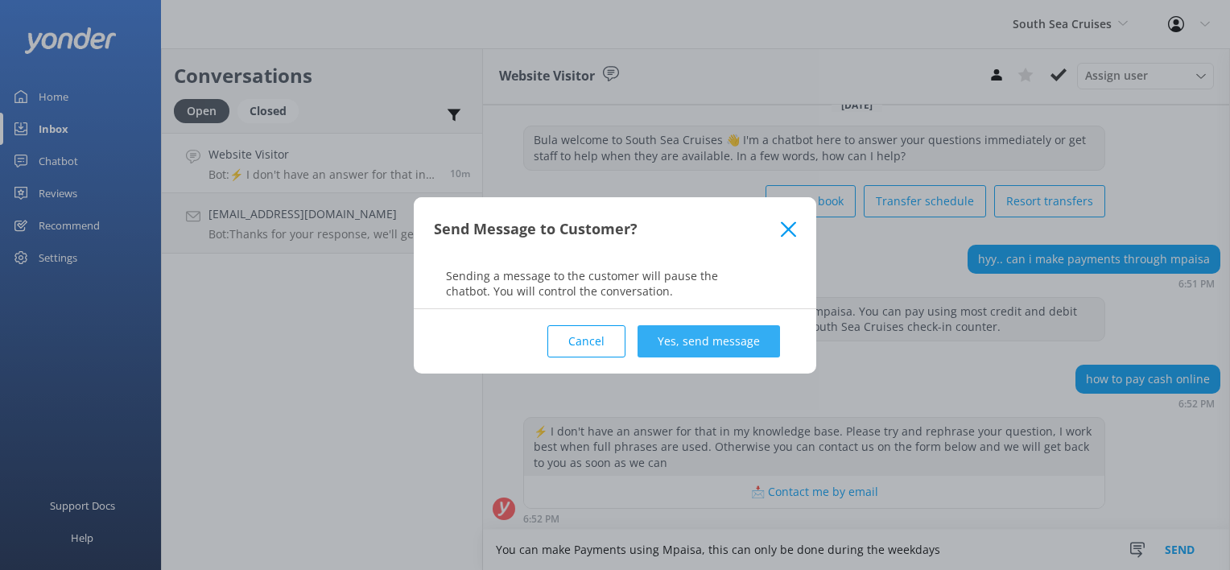
type textarea "You can make Payments using Mpaisa, this can only be done during the weekdays"
click at [759, 329] on button "Yes, send message" at bounding box center [709, 341] width 143 height 32
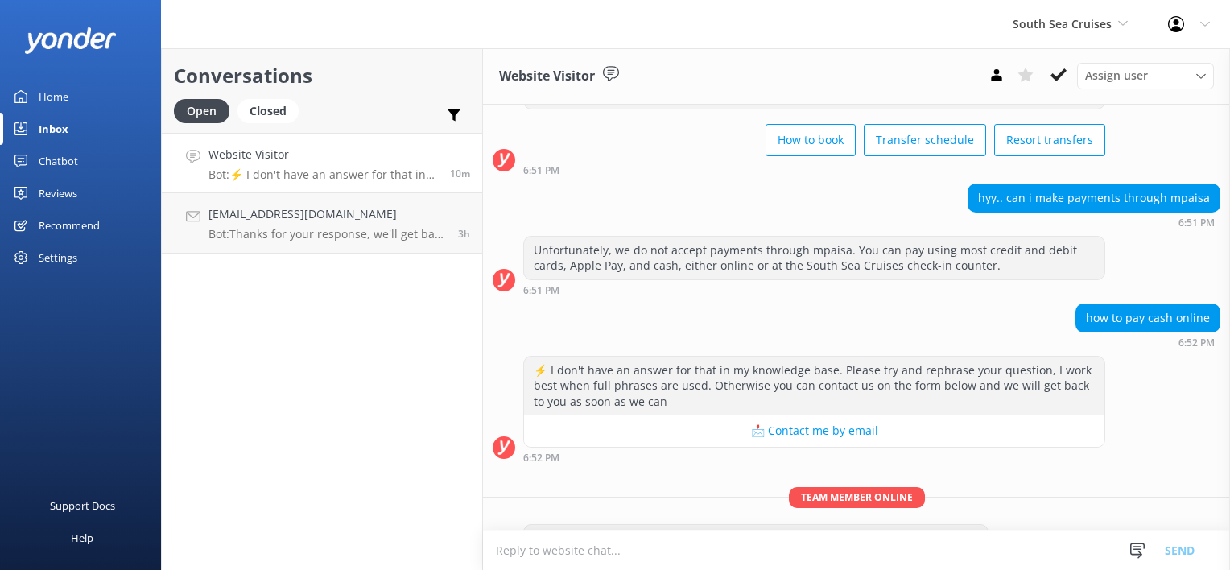
scroll to position [126, 0]
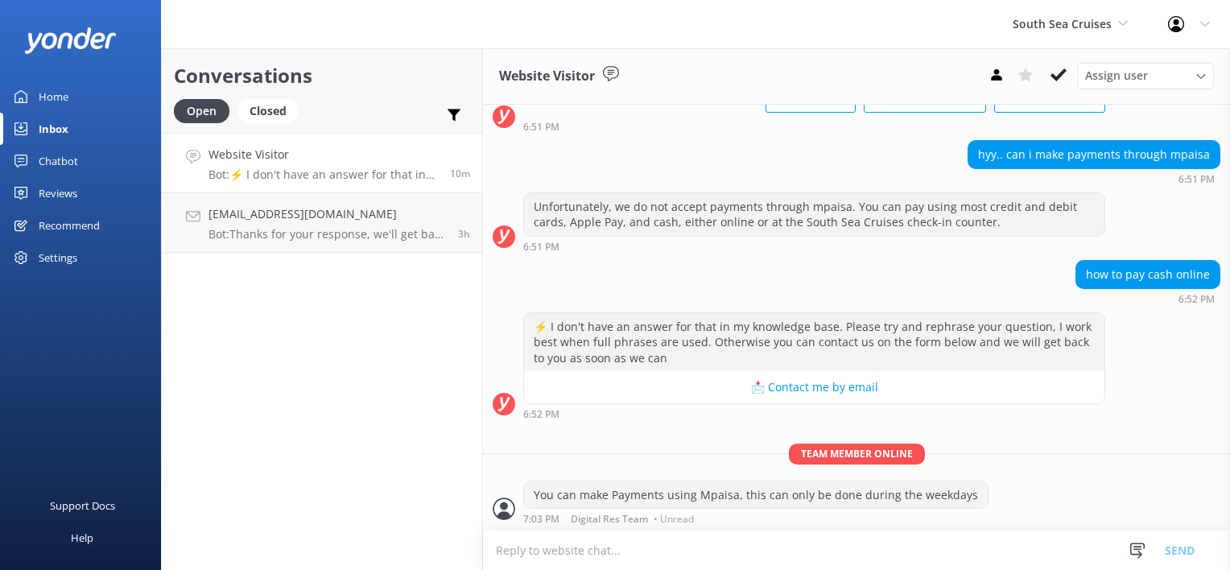
click at [673, 555] on textarea at bounding box center [856, 550] width 747 height 39
type textarea "Once you have booked with us, Open the mpaisa app, head to Business and locate …"
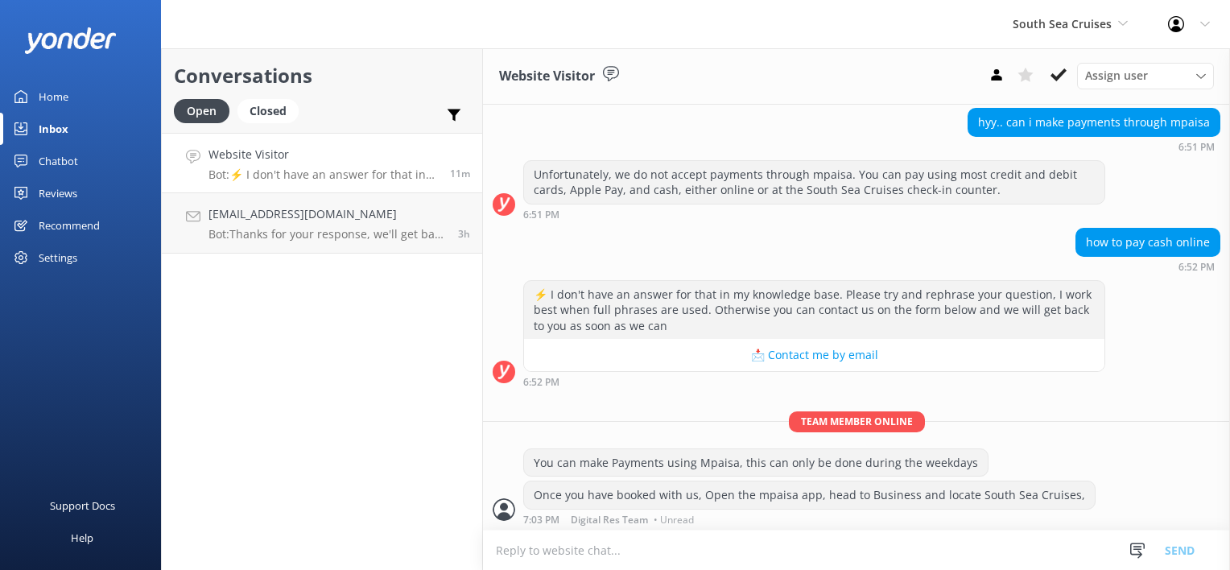
click at [674, 554] on textarea at bounding box center [856, 550] width 747 height 39
type textarea "you will enter the booking confirmation provided by us and enter the requ"
type textarea "r"
click at [1065, 68] on icon at bounding box center [1059, 75] width 16 height 16
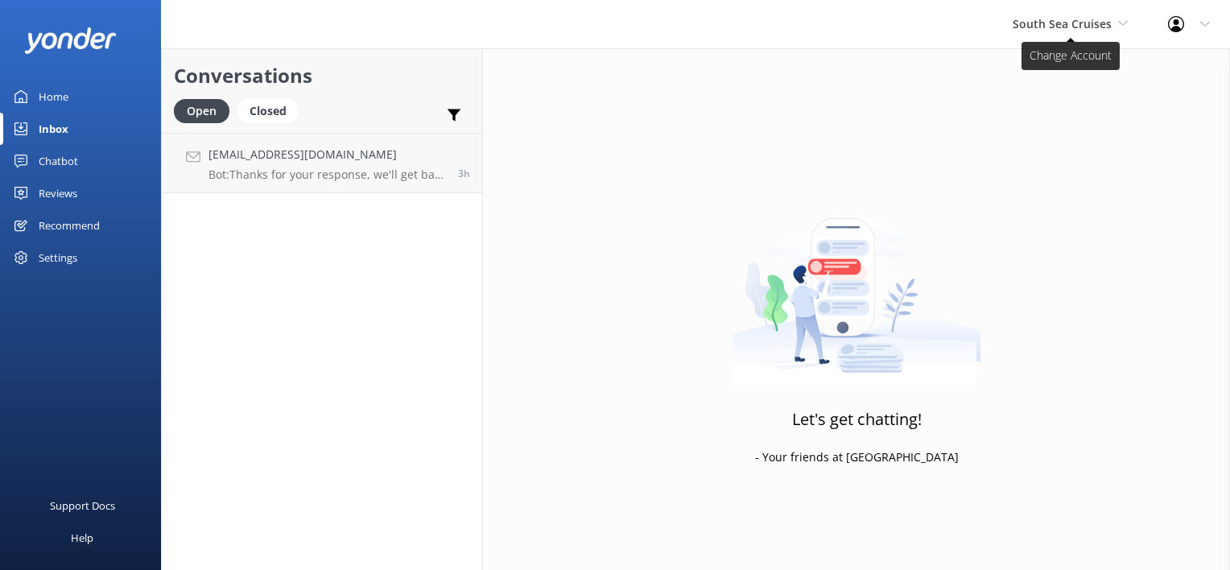
click at [1068, 31] on span "South Sea Cruises" at bounding box center [1062, 23] width 99 height 15
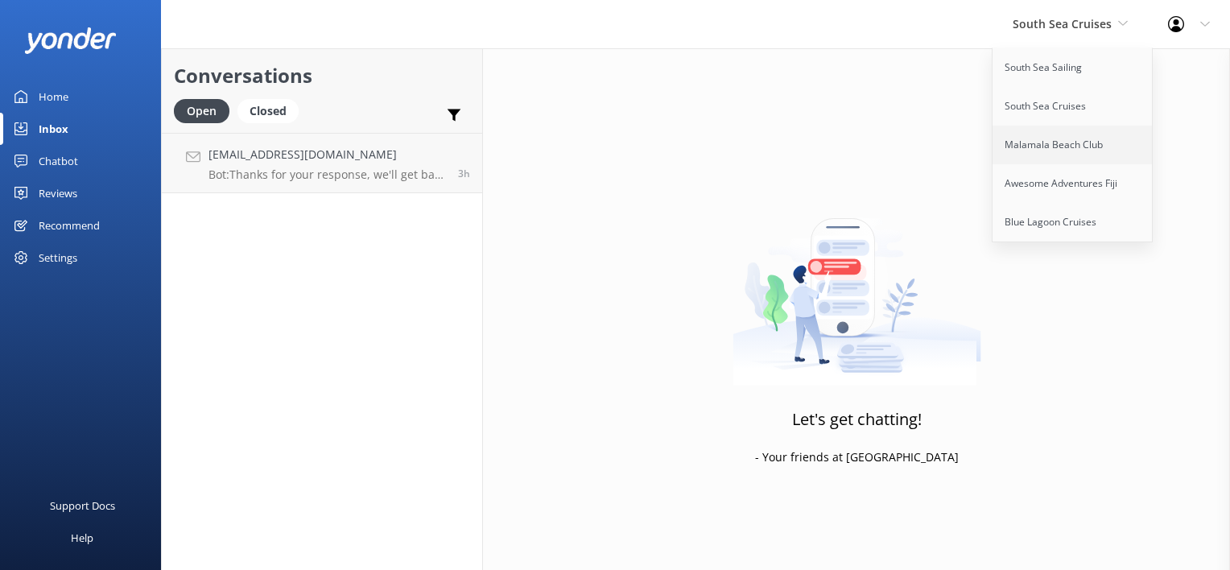
click at [1065, 152] on link "Malamala Beach Club" at bounding box center [1073, 145] width 161 height 39
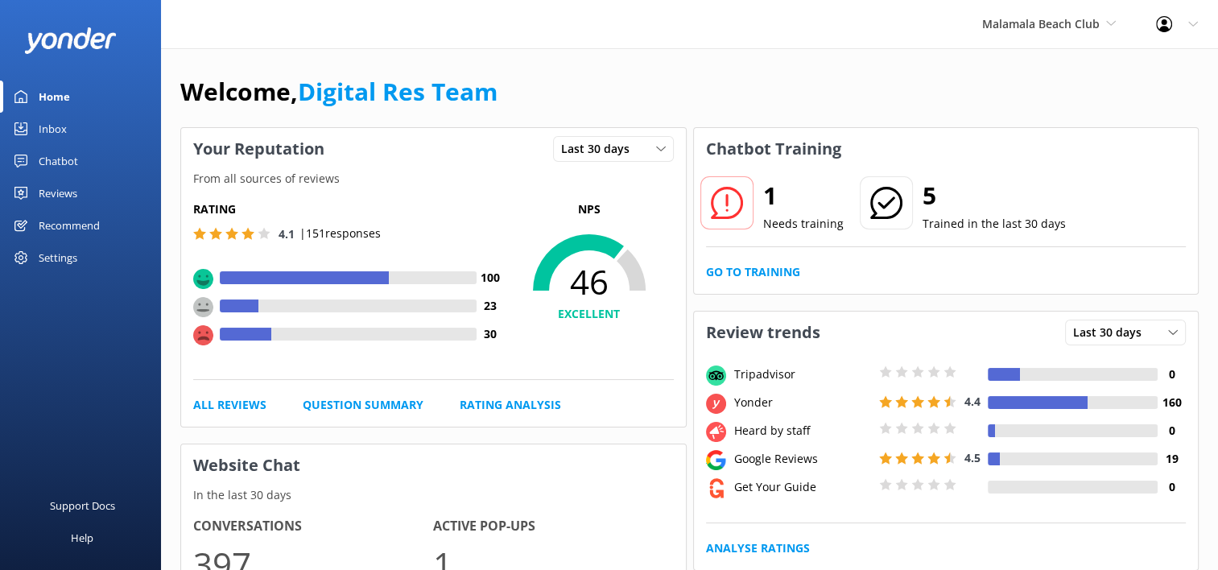
click at [31, 129] on link "Inbox" at bounding box center [80, 129] width 161 height 32
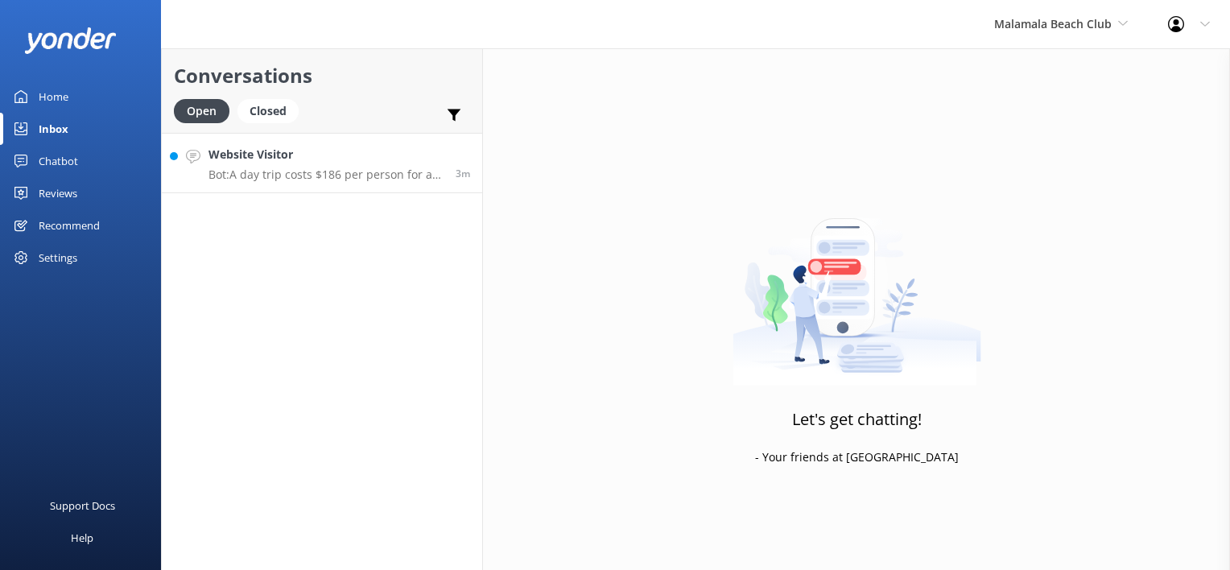
click at [349, 184] on link "Website Visitor Bot: A day trip costs $186 per person for a full day and $163 p…" at bounding box center [322, 163] width 320 height 60
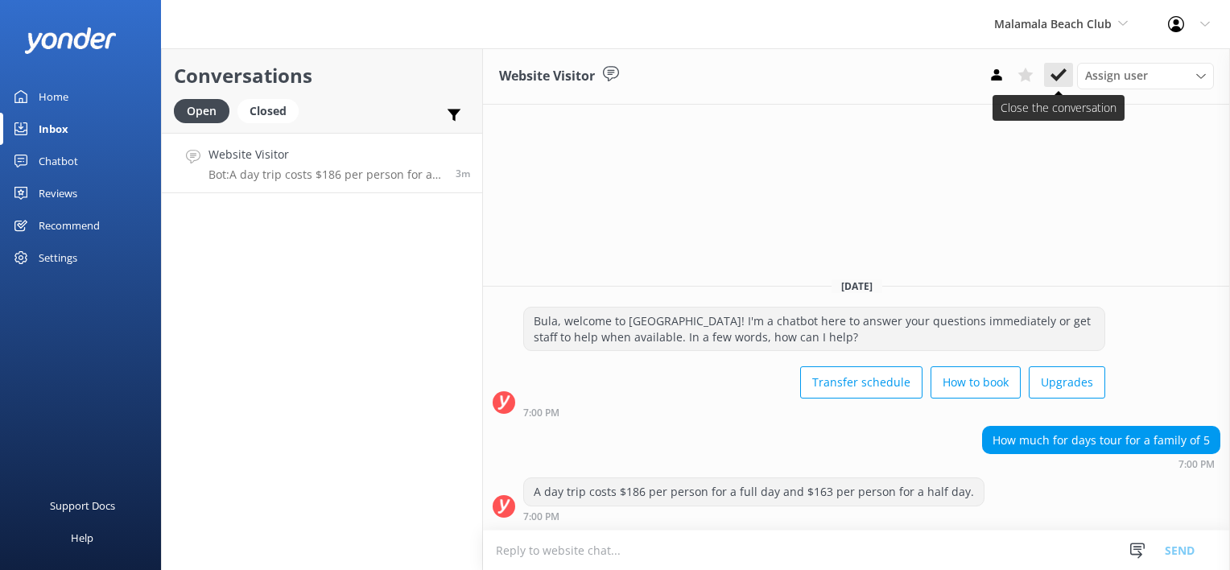
click at [1057, 78] on use at bounding box center [1059, 74] width 16 height 13
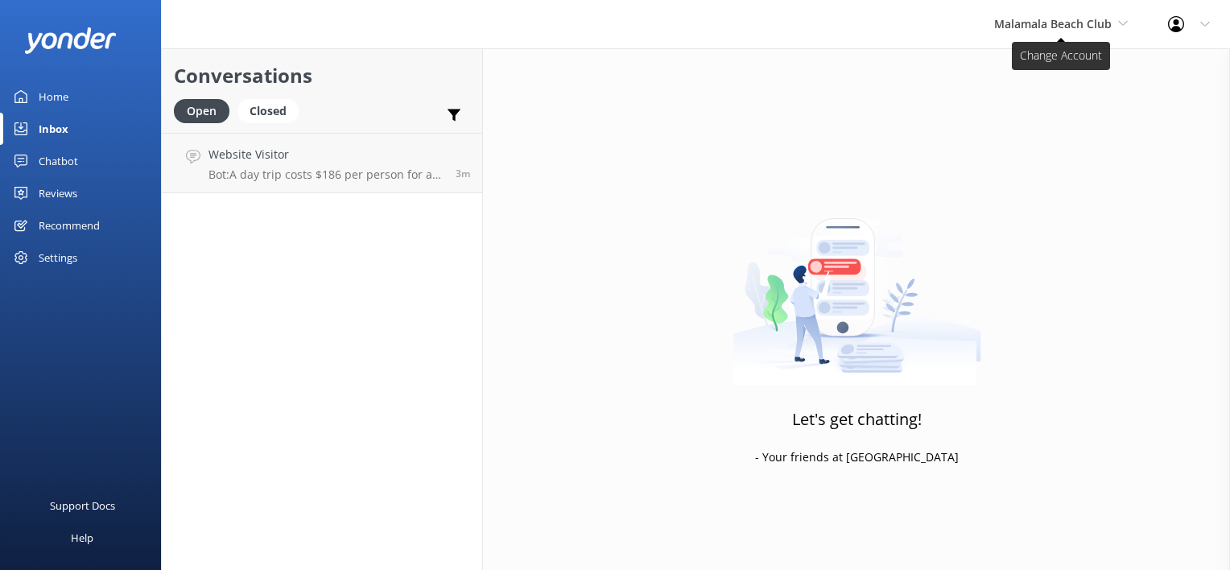
click at [1102, 31] on span "Malamala Beach Club" at bounding box center [1054, 23] width 118 height 15
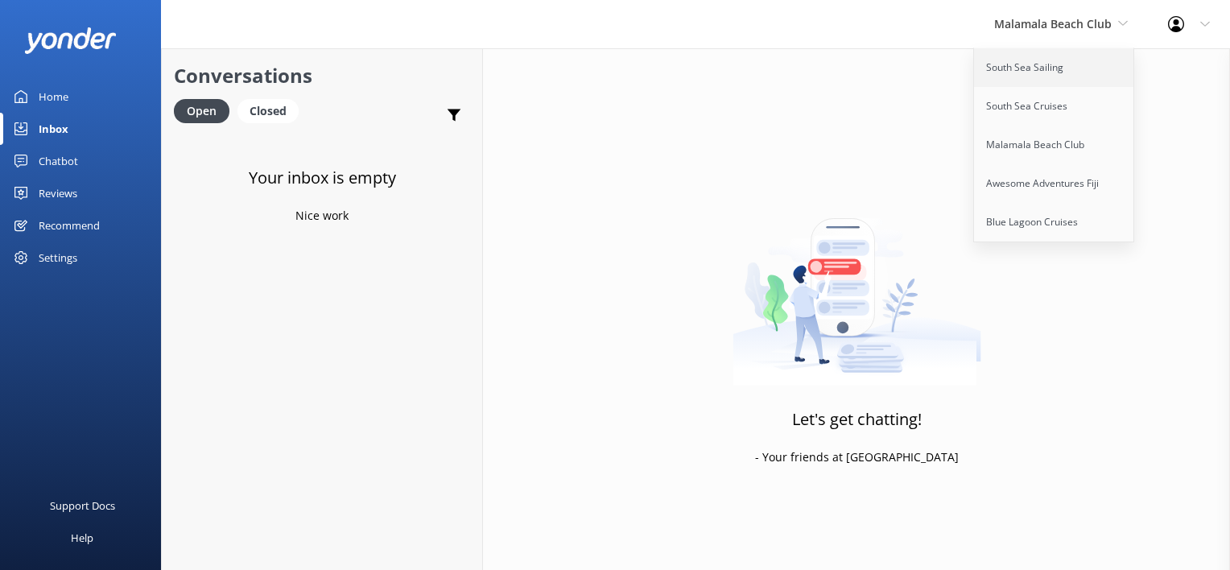
click at [1070, 71] on link "South Sea Sailing" at bounding box center [1054, 67] width 161 height 39
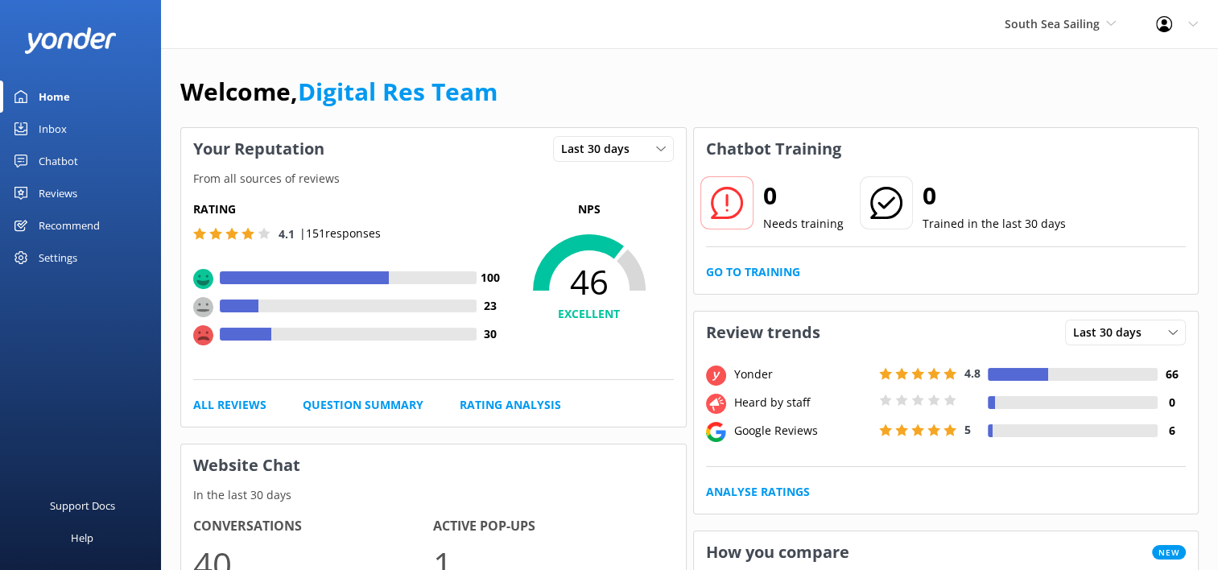
click at [74, 142] on link "Inbox" at bounding box center [80, 129] width 161 height 32
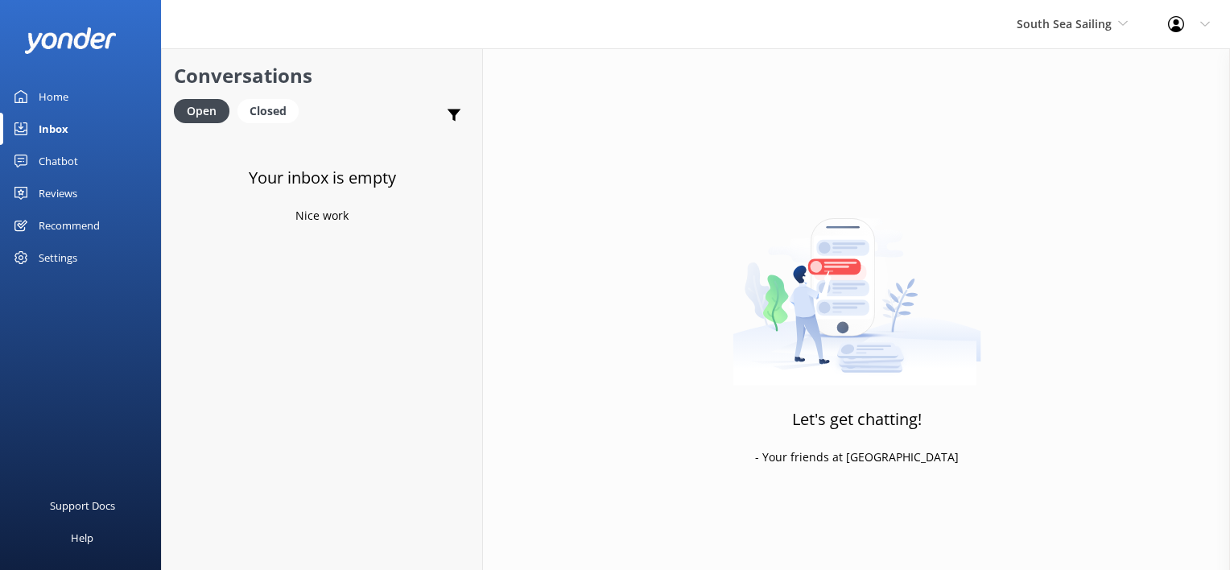
click at [1148, 41] on div "Profile Settings Logout" at bounding box center [1189, 24] width 82 height 48
click at [1121, 29] on span "South Sea Sailing" at bounding box center [1072, 24] width 111 height 18
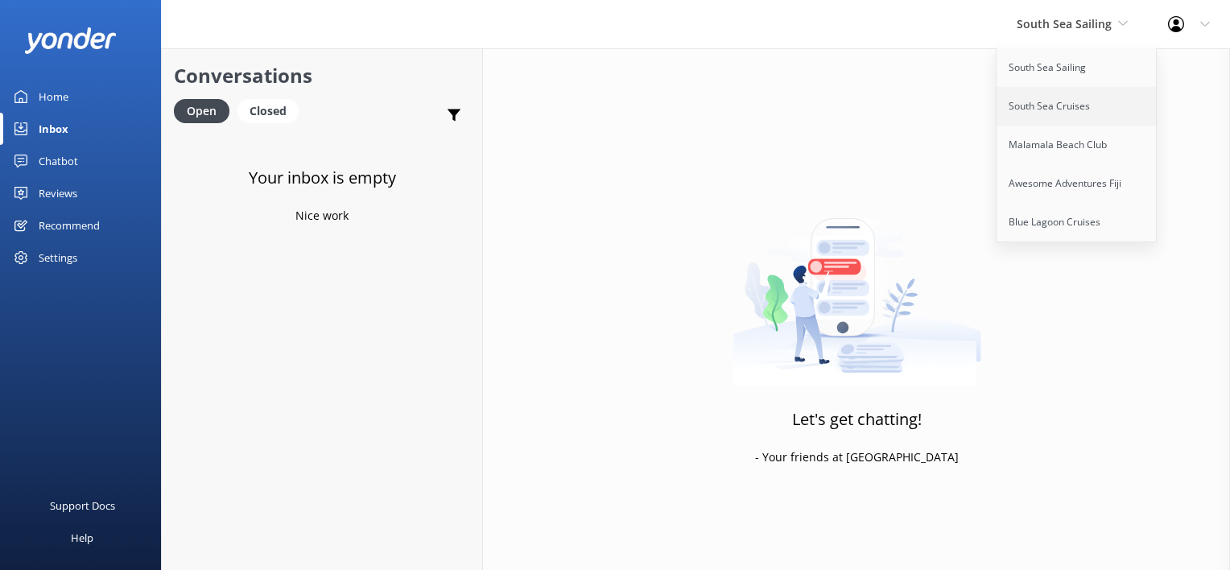
click at [1081, 101] on link "South Sea Cruises" at bounding box center [1077, 106] width 161 height 39
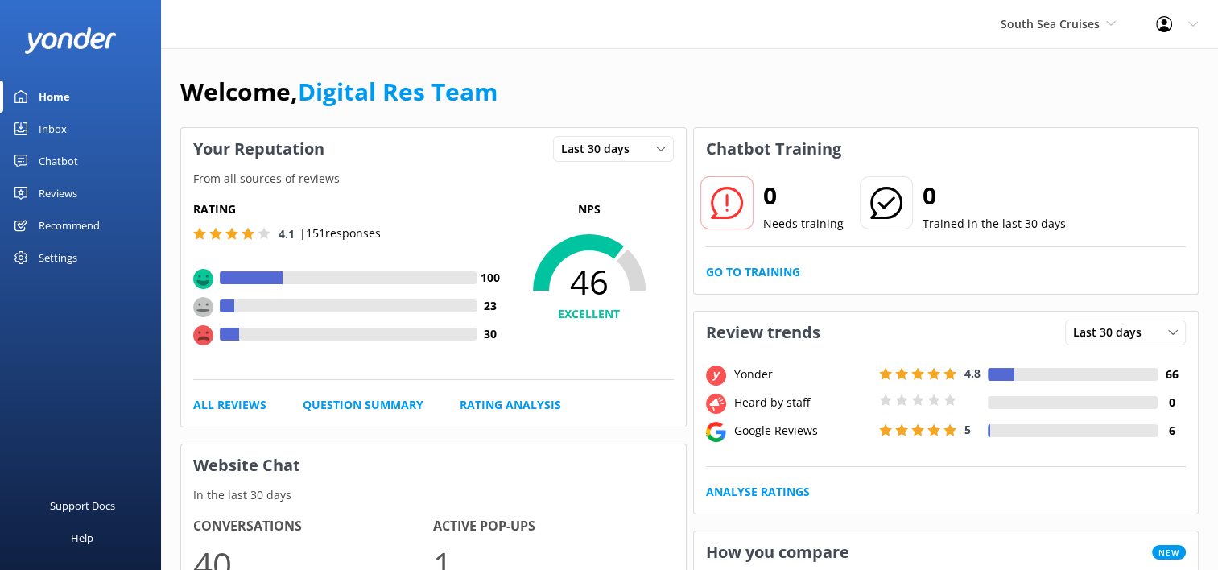
click at [68, 132] on link "Inbox" at bounding box center [80, 129] width 161 height 32
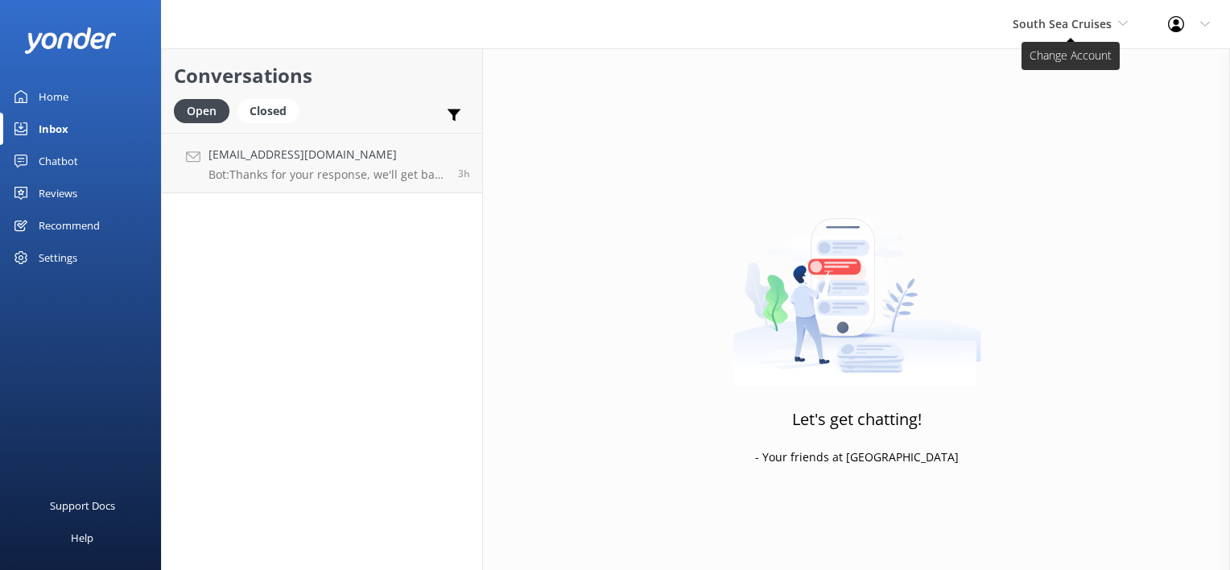
click at [1044, 23] on span "South Sea Cruises" at bounding box center [1062, 23] width 99 height 15
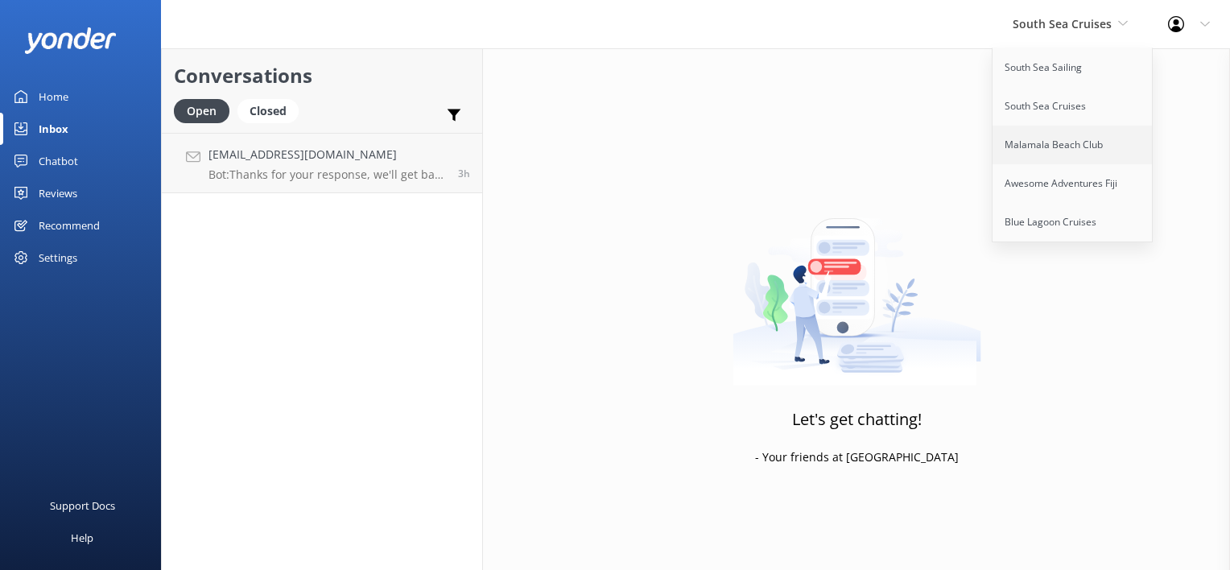
click at [1069, 140] on link "Malamala Beach Club" at bounding box center [1073, 145] width 161 height 39
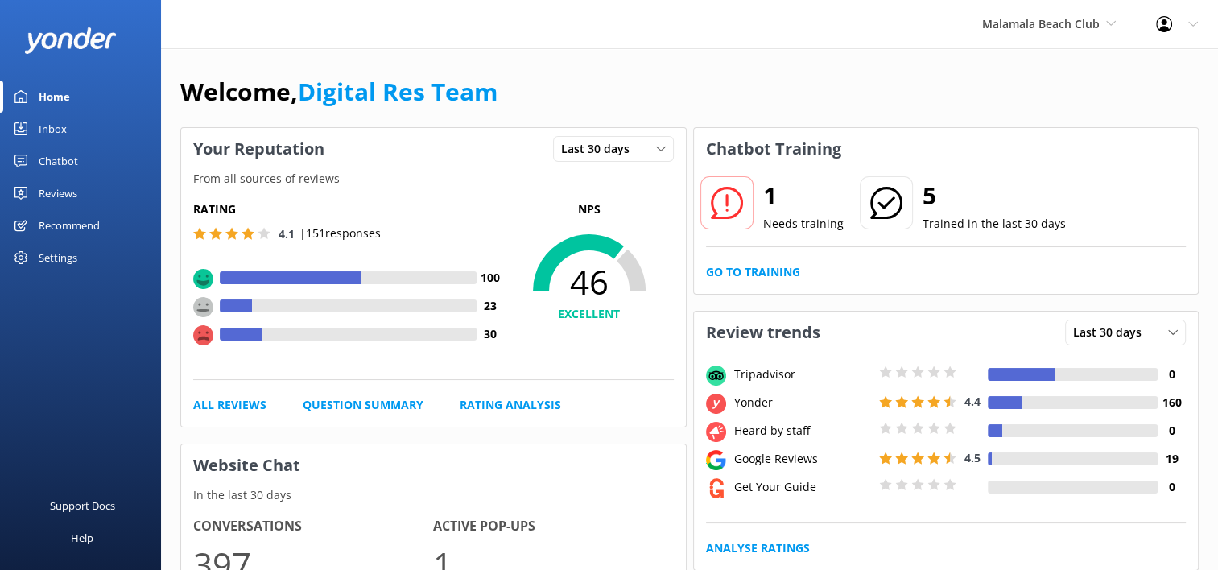
click at [48, 142] on div "Inbox" at bounding box center [53, 129] width 28 height 32
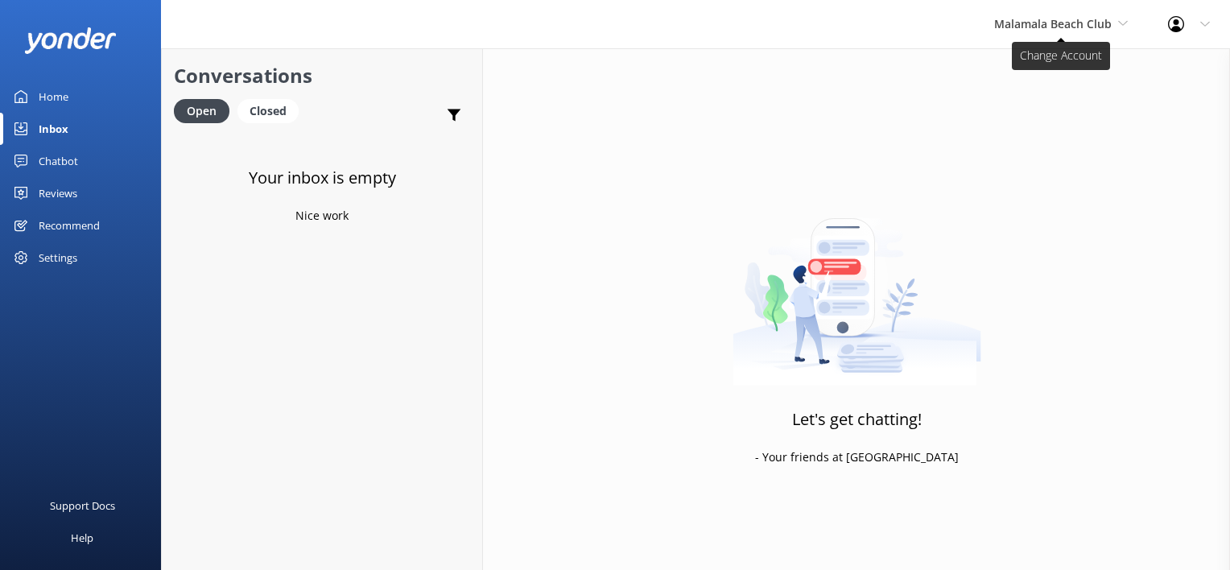
click at [1059, 28] on span "Malamala Beach Club" at bounding box center [1054, 23] width 118 height 15
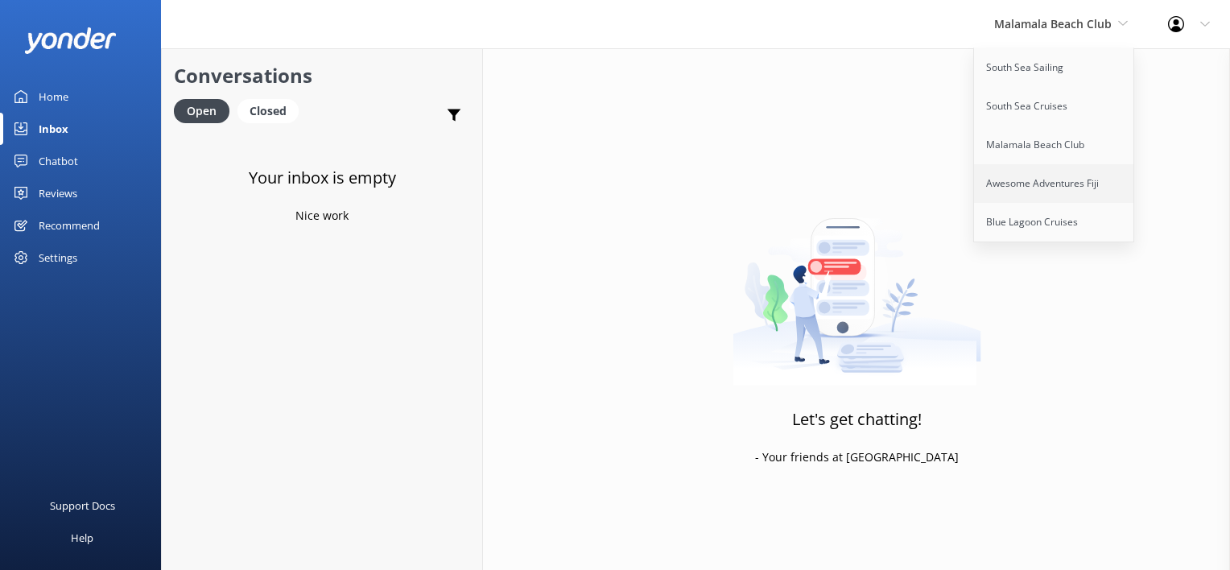
click at [1050, 171] on link "Awesome Adventures Fiji" at bounding box center [1054, 183] width 161 height 39
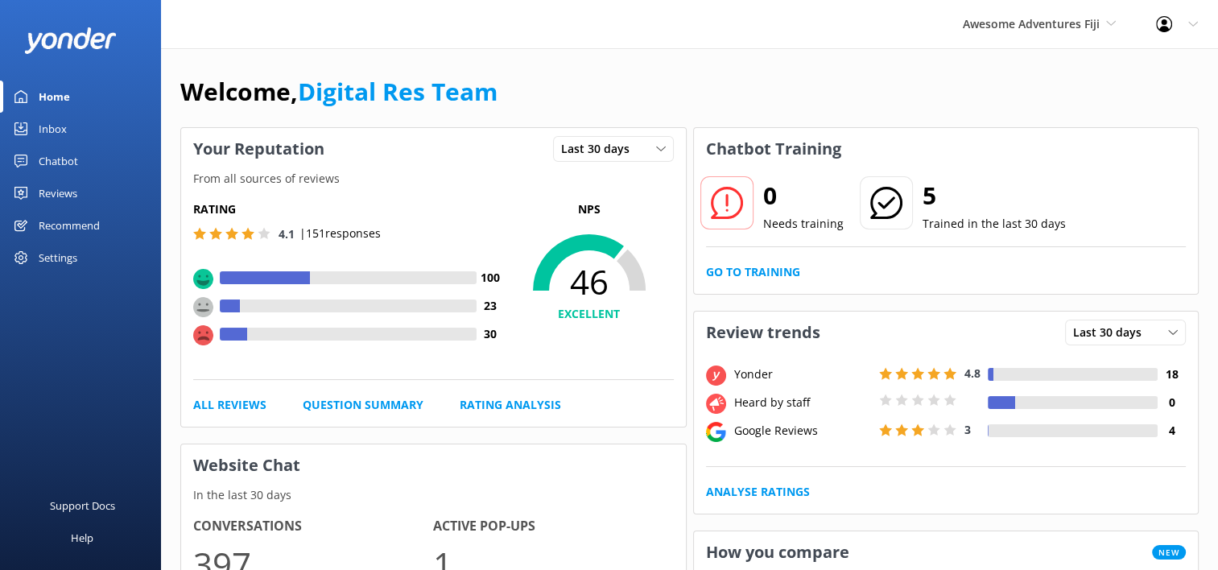
click at [60, 129] on div "Inbox" at bounding box center [53, 129] width 28 height 32
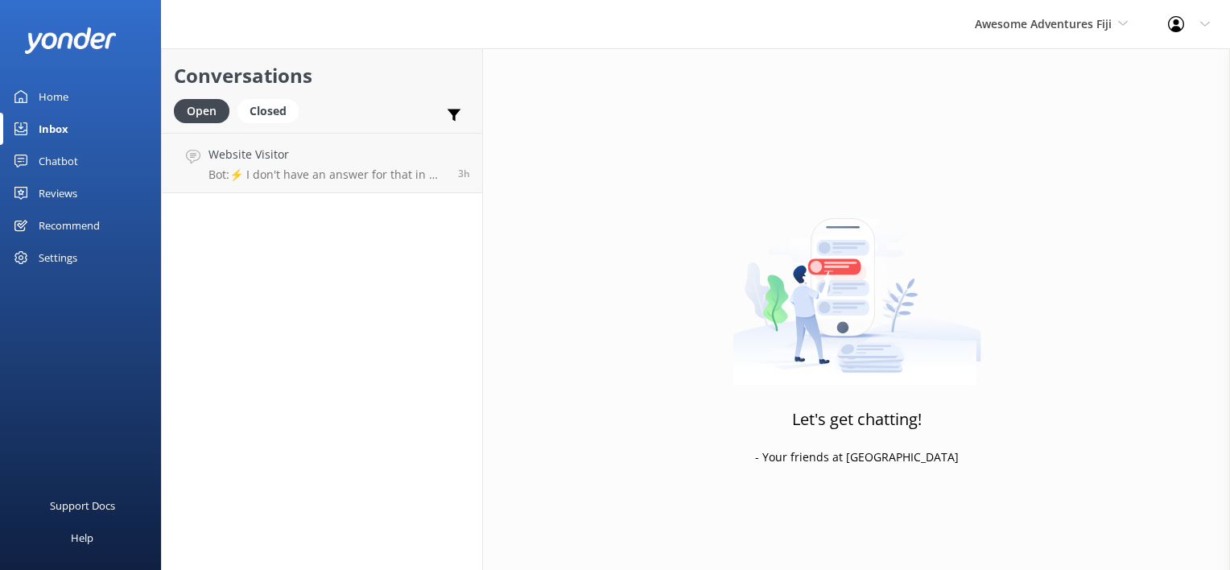
click at [387, 201] on div "Conversations Open Closed Important Assigned to me Unassigned Website Visitor B…" at bounding box center [322, 309] width 322 height 522
click at [383, 182] on link "Website Visitor Bot: ⚡ I don't have an answer for that in my knowledge base. Pl…" at bounding box center [322, 163] width 320 height 60
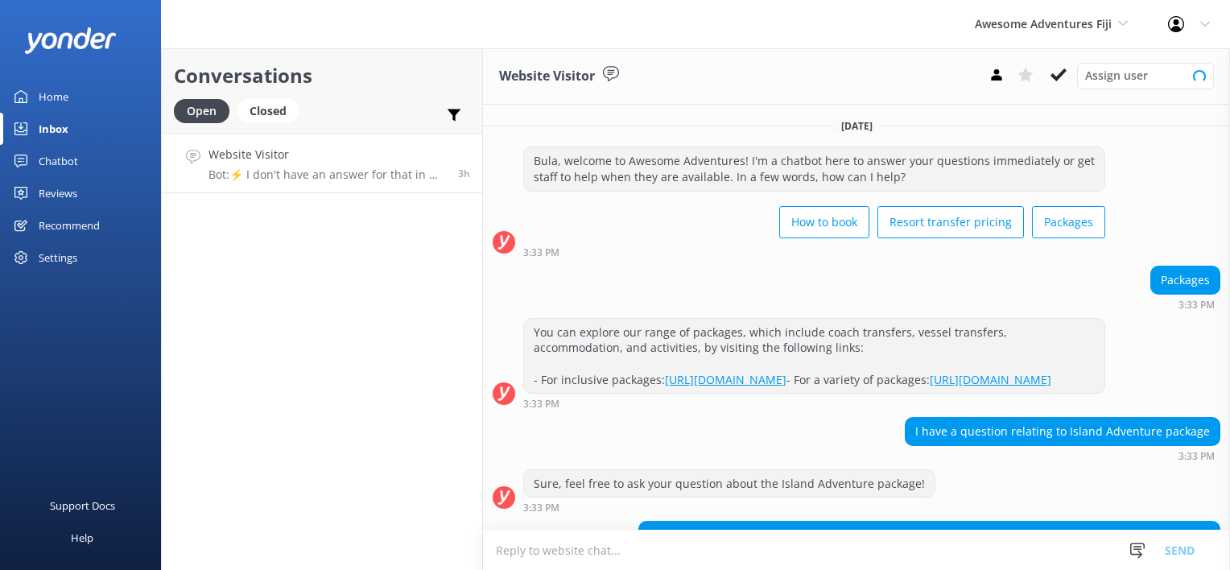
scroll to position [172, 0]
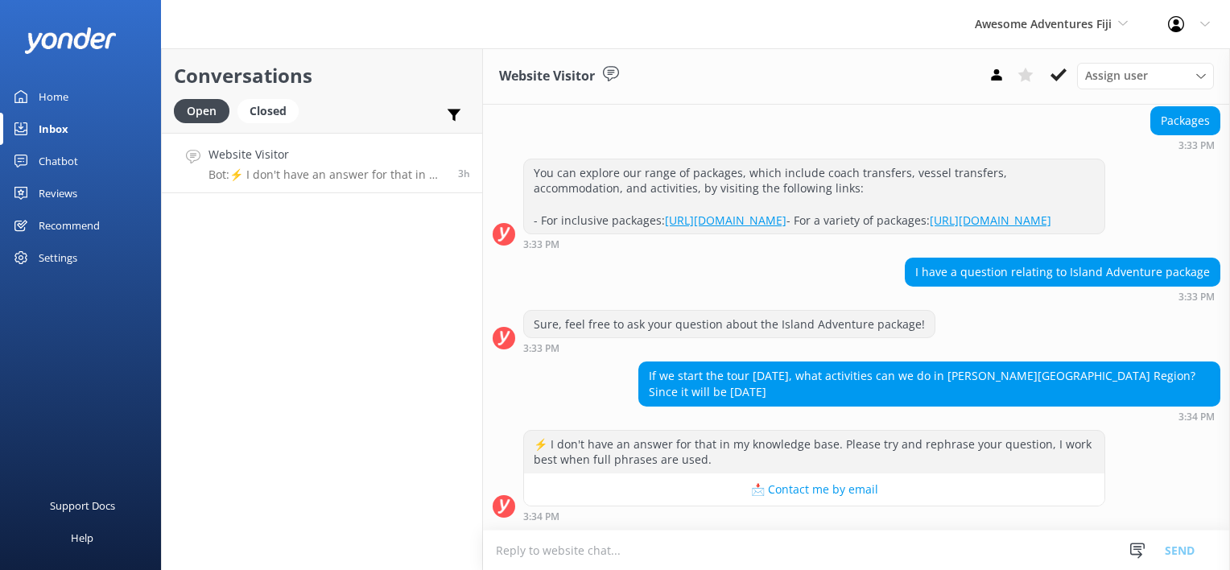
drag, startPoint x: 1067, startPoint y: 71, endPoint x: 1144, endPoint y: 20, distance: 92.5
click at [1144, 48] on div "Awesome Adventures Fiji South Sea Sailing South Sea Cruises Malamala Beach Club…" at bounding box center [615, 309] width 1230 height 522
click at [1127, 17] on span "Awesome Adventures Fiji" at bounding box center [1051, 24] width 153 height 18
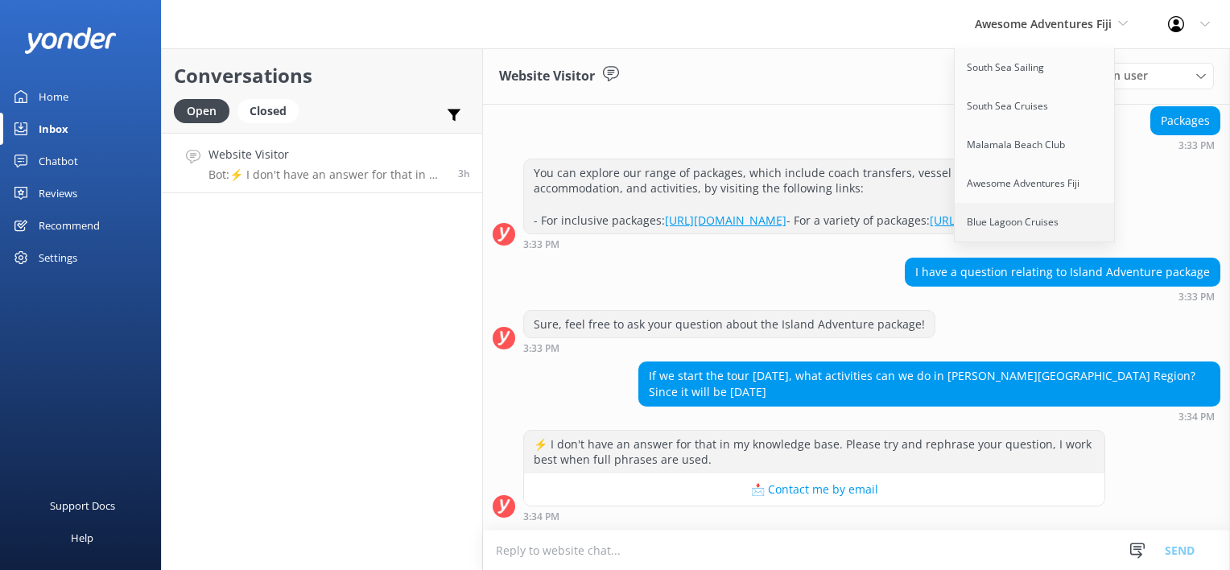
click at [1050, 219] on link "Blue Lagoon Cruises" at bounding box center [1035, 222] width 161 height 39
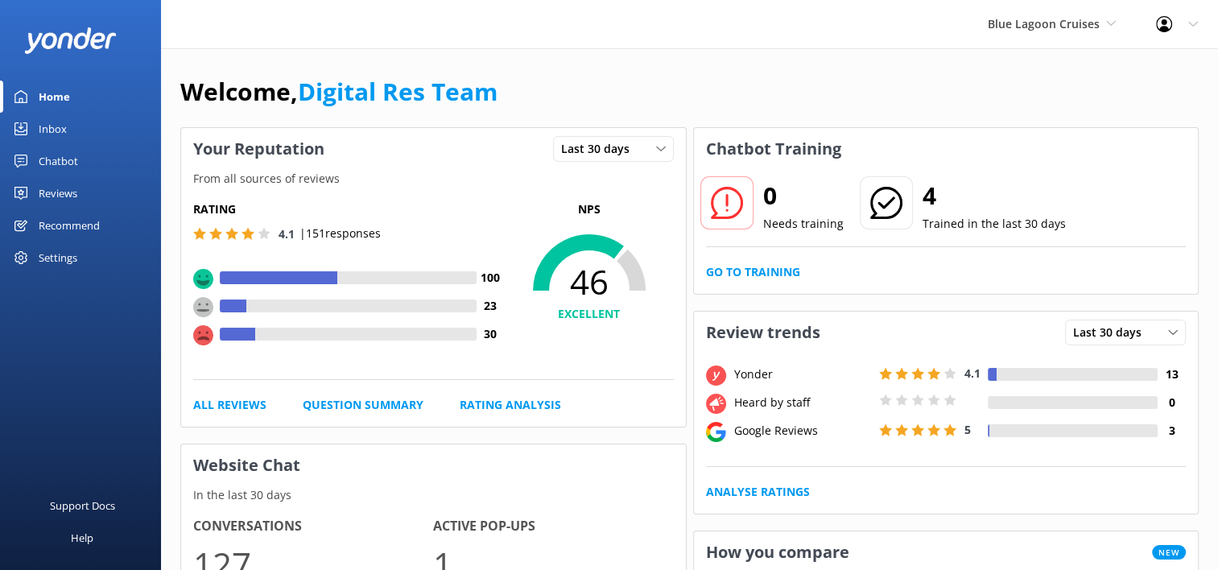
click at [56, 128] on div "Inbox" at bounding box center [53, 129] width 28 height 32
